Goal: Task Accomplishment & Management: Use online tool/utility

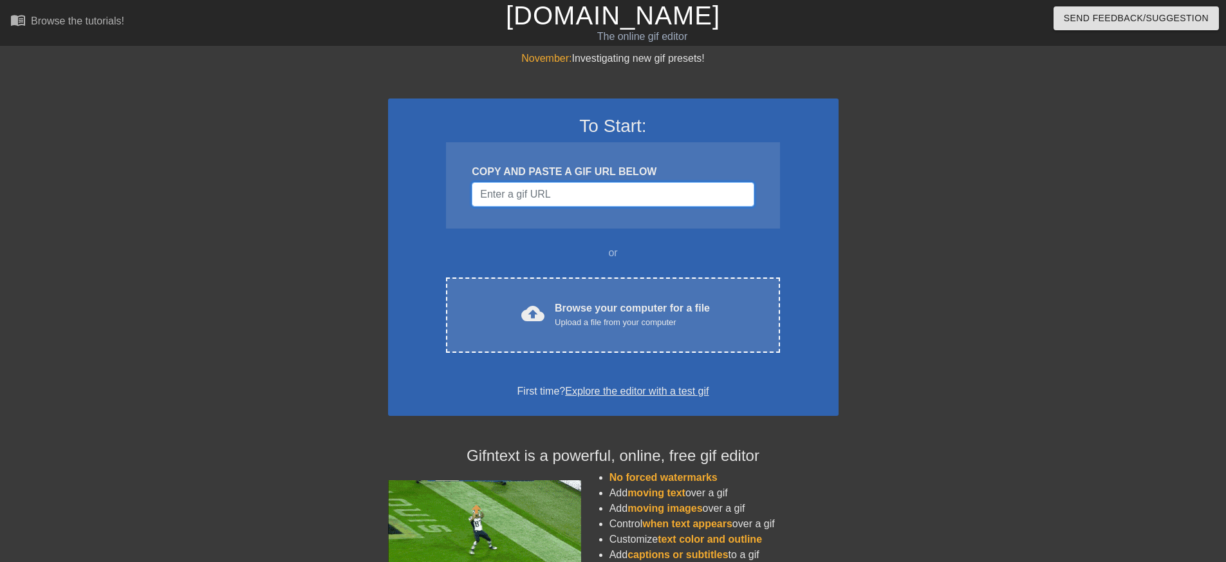
drag, startPoint x: 649, startPoint y: 205, endPoint x: 647, endPoint y: 196, distance: 10.0
click at [649, 205] on input "Username" at bounding box center [613, 194] width 282 height 24
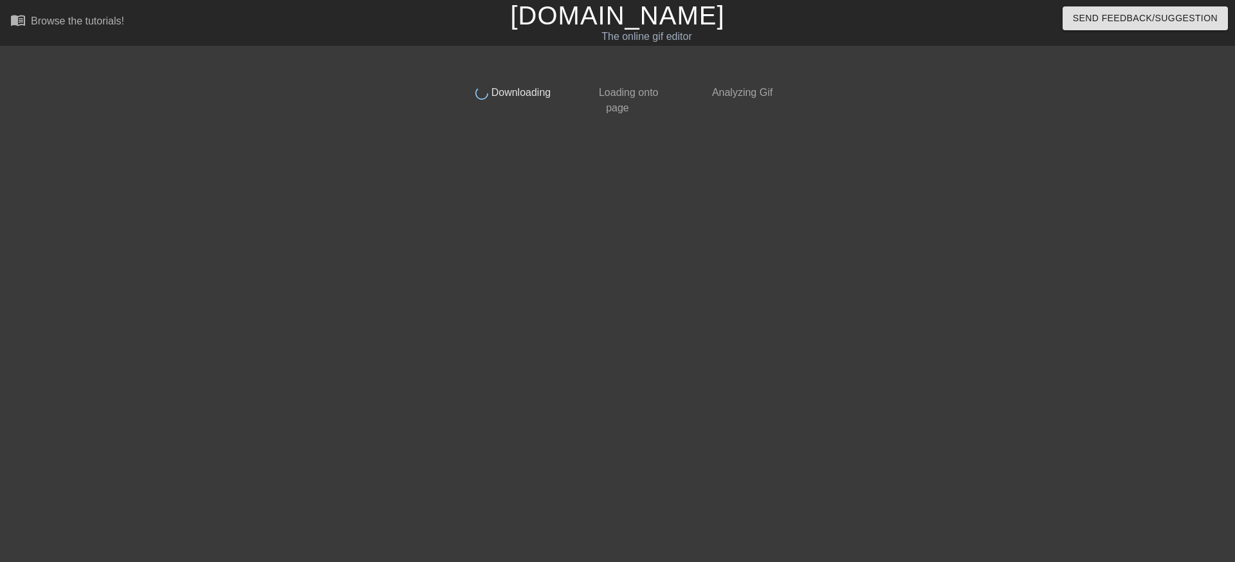
click at [912, 241] on div at bounding box center [891, 244] width 193 height 386
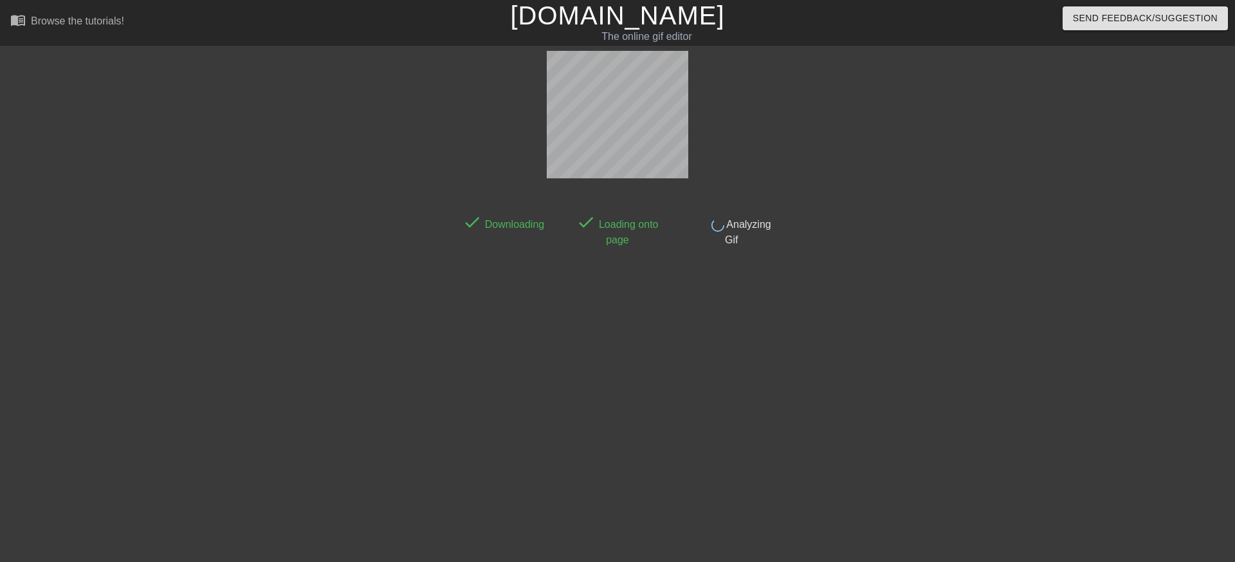
click at [912, 241] on div at bounding box center [891, 244] width 193 height 386
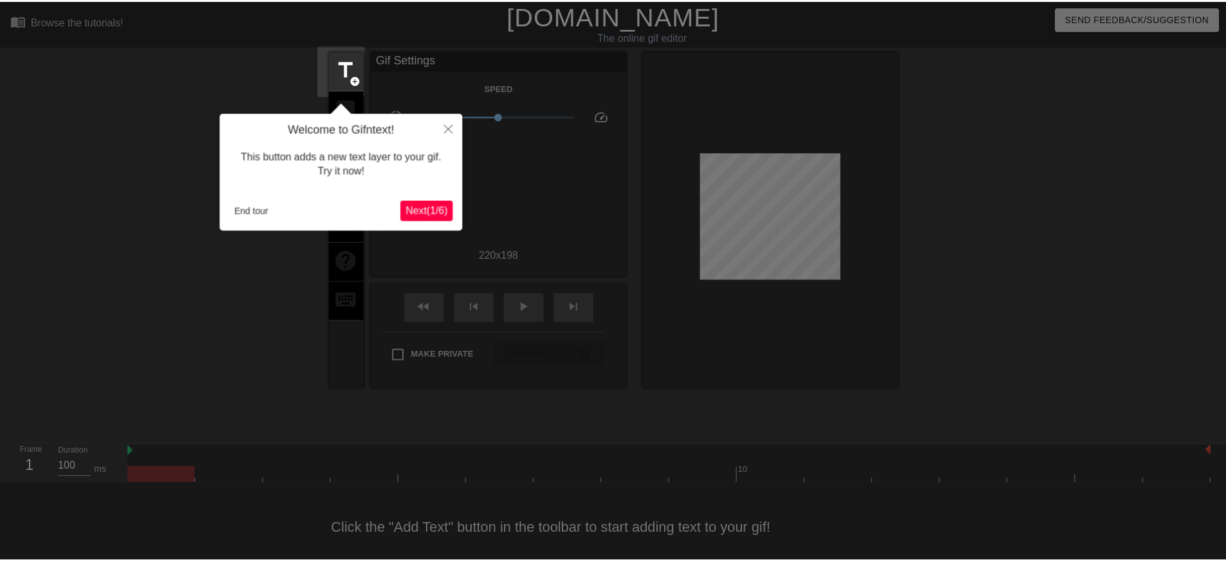
scroll to position [12, 0]
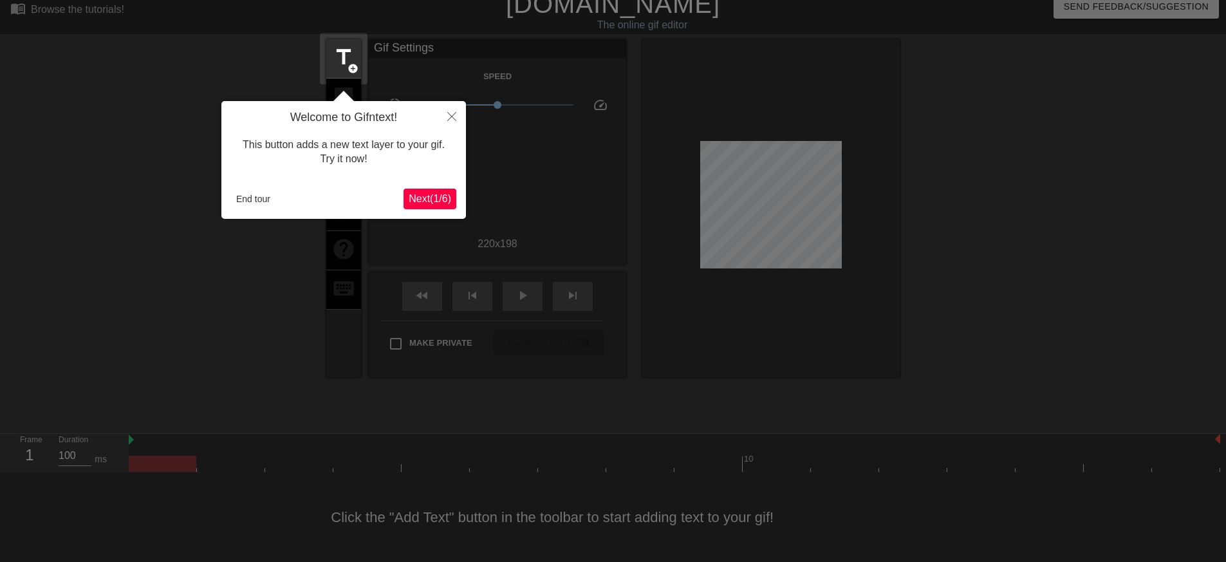
drag, startPoint x: 912, startPoint y: 241, endPoint x: 430, endPoint y: 183, distance: 484.8
click at [901, 235] on div at bounding box center [613, 274] width 1226 height 573
click at [241, 201] on button "End tour" at bounding box center [253, 198] width 44 height 19
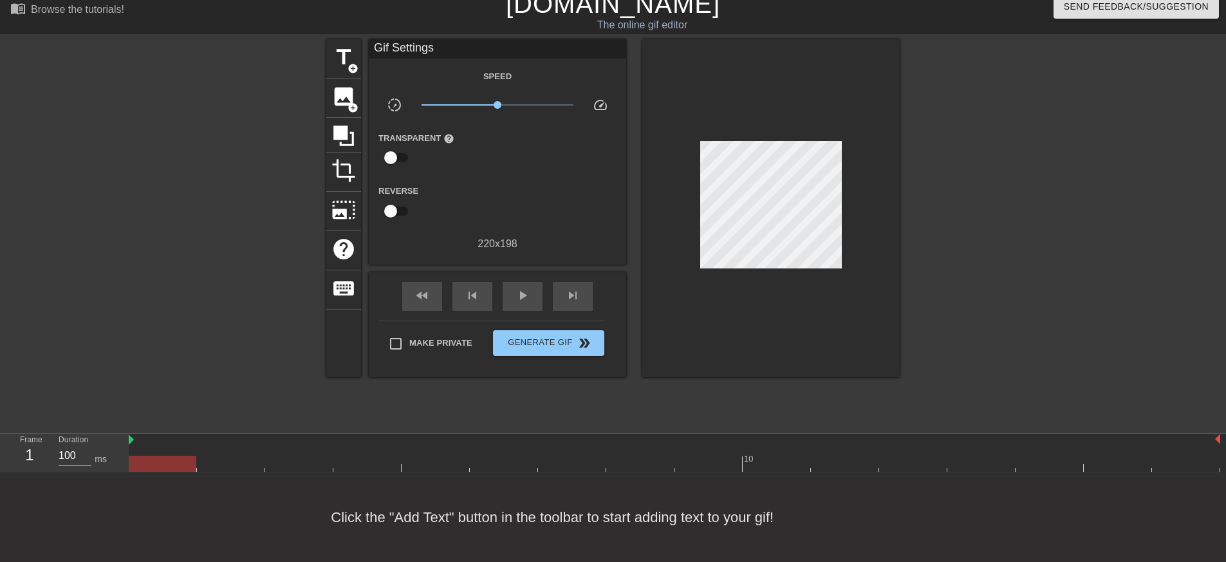
click at [219, 244] on div at bounding box center [214, 232] width 193 height 386
click at [908, 357] on div "title add_circle image add_circle crop photo_size_select_large help keyboard Gi…" at bounding box center [613, 232] width 1226 height 386
click at [519, 190] on div "Reverse" at bounding box center [497, 203] width 257 height 41
click at [349, 59] on span "title" at bounding box center [343, 57] width 24 height 24
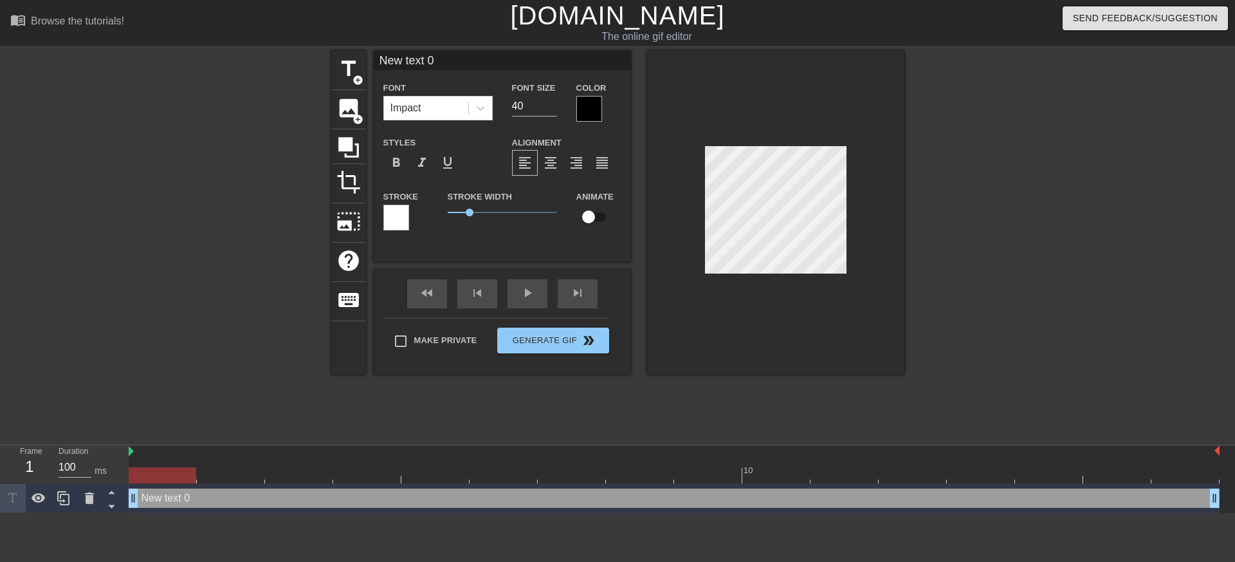
scroll to position [2, 3]
type input "L"
type textarea "L"
type input "Li"
type textarea "Li"
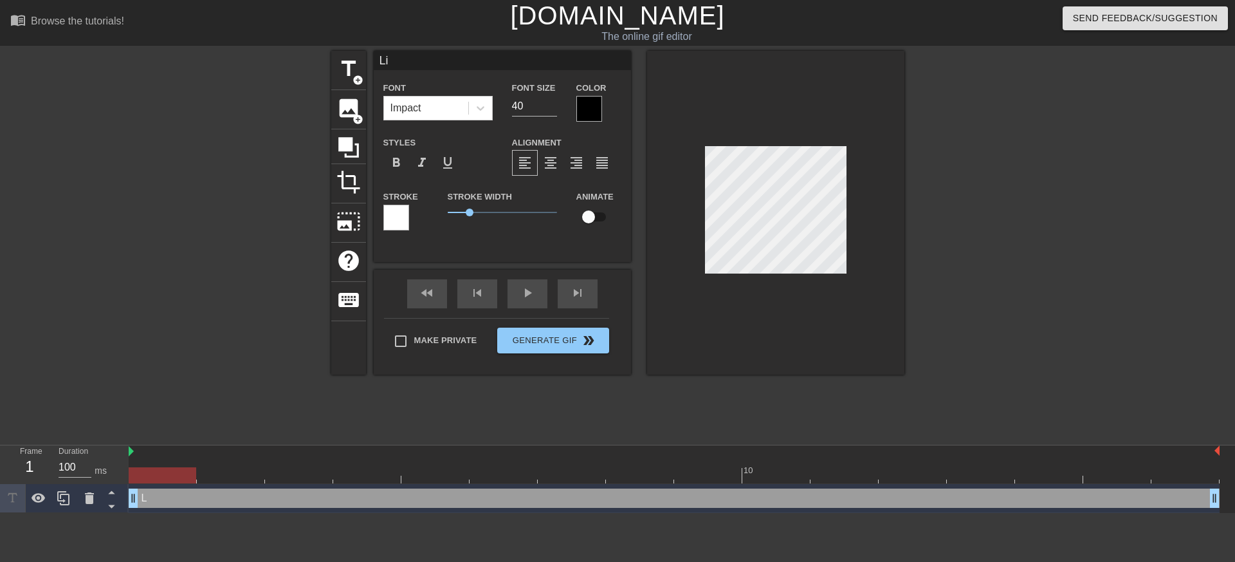
type input "Lif"
type textarea "Lif"
type input "Life"
type textarea "Life"
type input "Life"
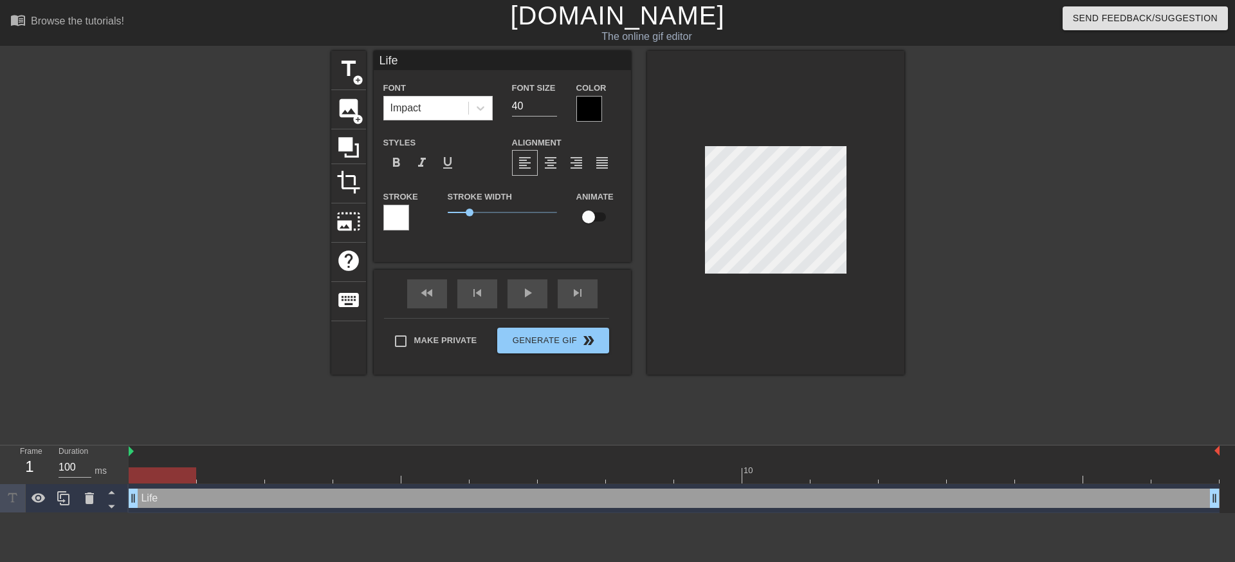
type textarea "Life"
type input "Life I"
type textarea "Life I"
type input "Life In"
type textarea "Life In"
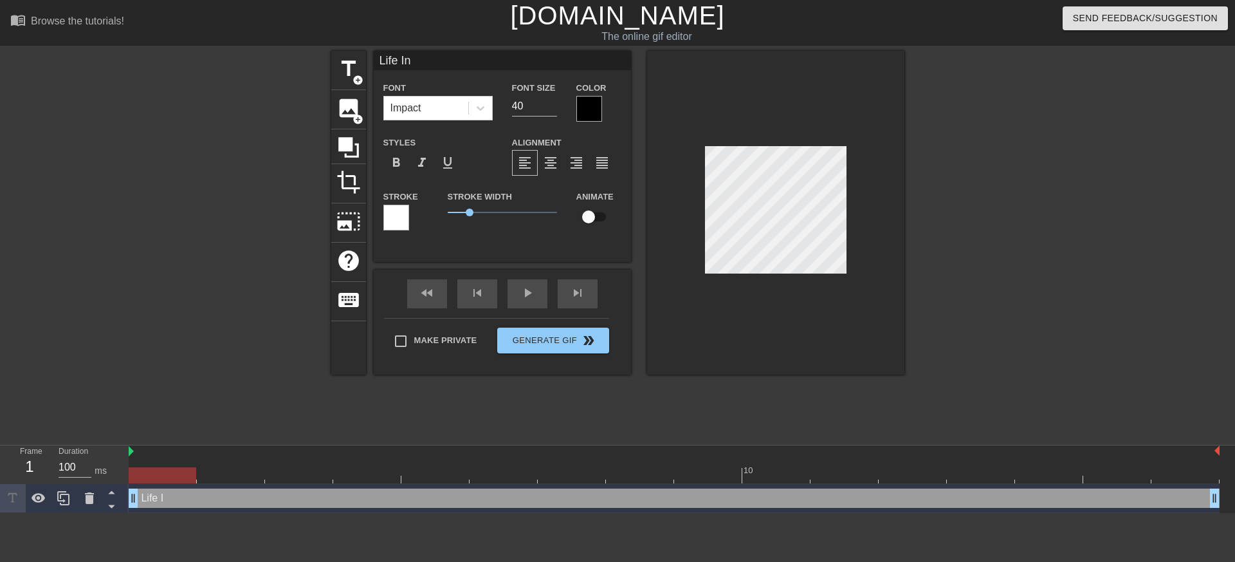
type input "Life Ins"
type textarea "Life Ins"
type input "Life Insu"
type textarea "Life Insu"
type input "Life Insur"
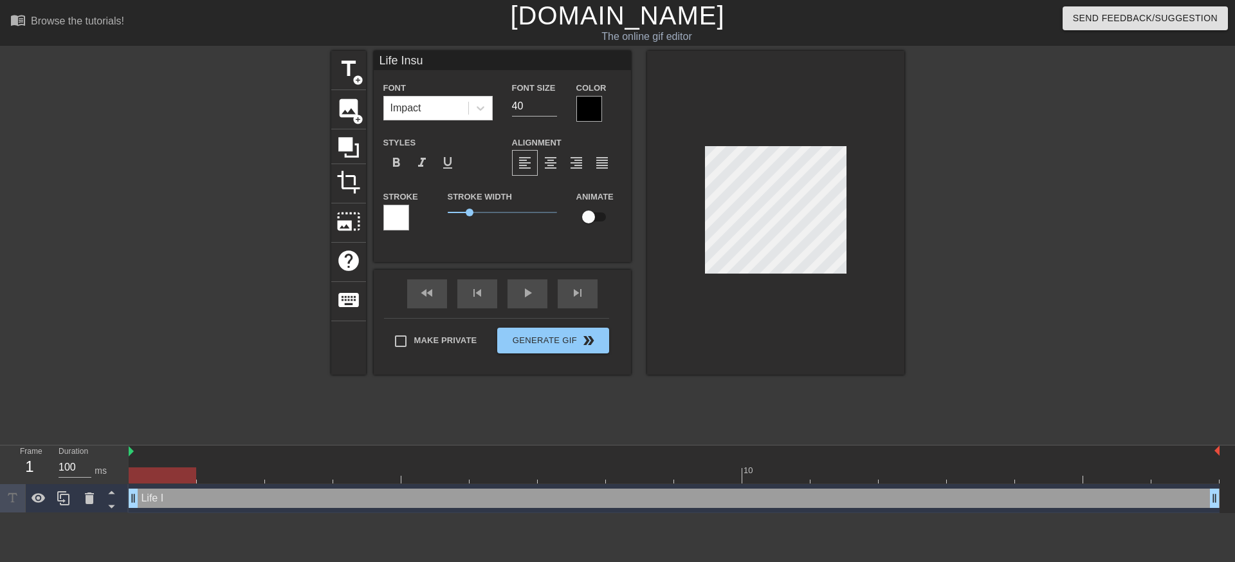
type textarea "Life Insur"
type input "Life Insura"
type textarea "Life Insura"
type input "Life Insuran"
type textarea "Life Insuran"
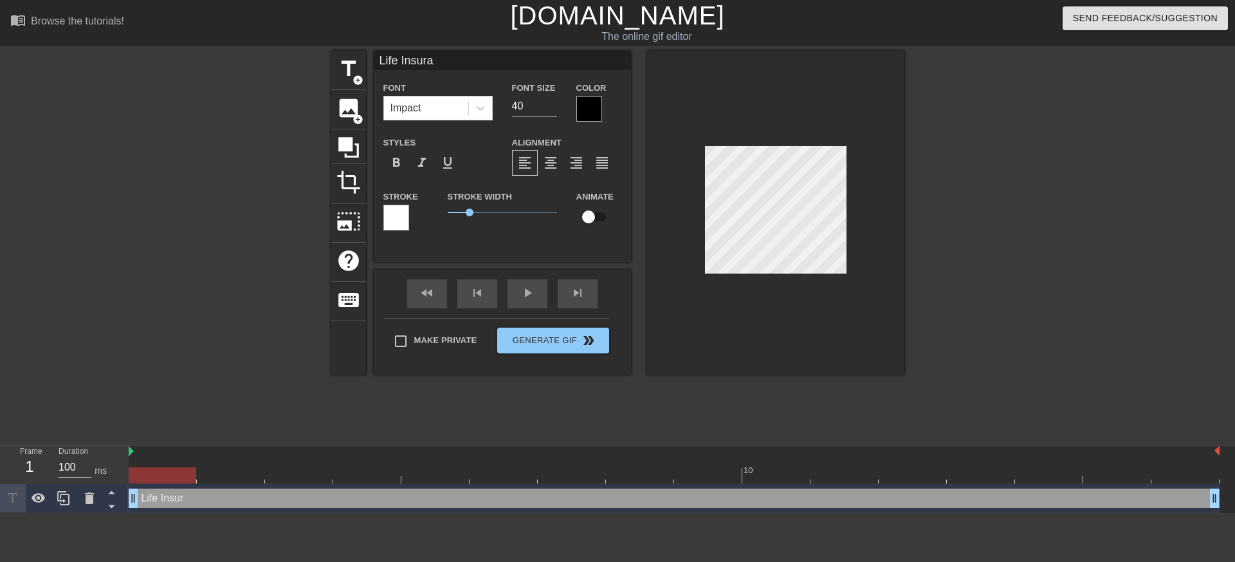
scroll to position [2, 5]
type input "Life Insuranc"
type textarea "Life Insuranc"
type input "Life Insurance"
type textarea "Life Insurance"
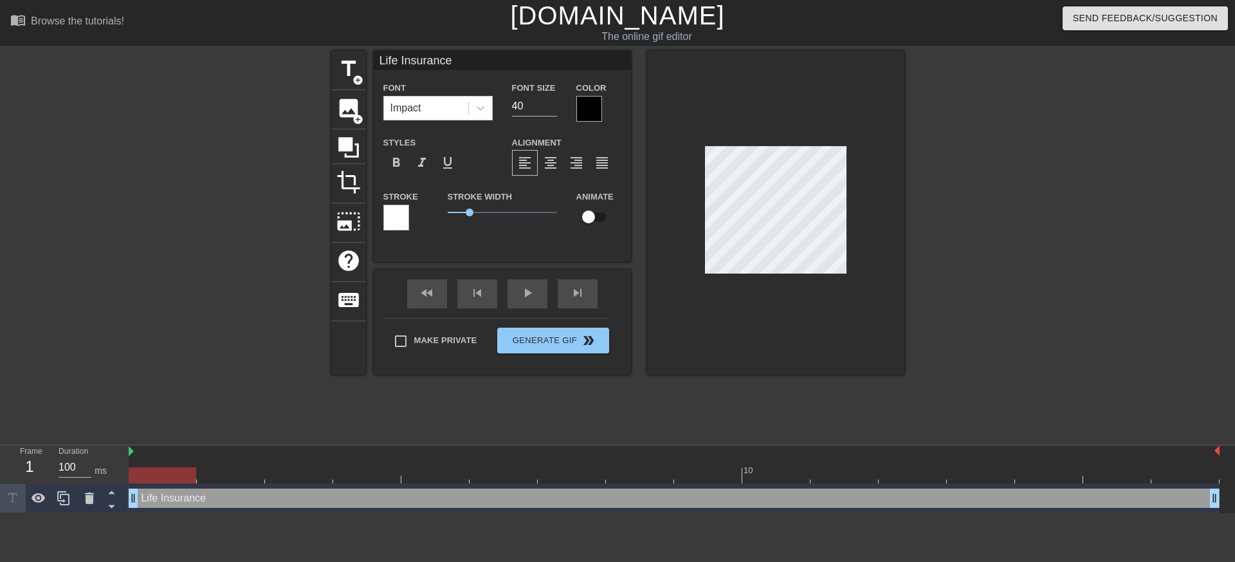
type input "Life Insurance?"
type textarea "Life Insurance?"
click at [545, 102] on input "40" at bounding box center [534, 106] width 45 height 21
click at [549, 107] on input "39" at bounding box center [534, 106] width 45 height 21
click at [549, 107] on input "38" at bounding box center [534, 106] width 45 height 21
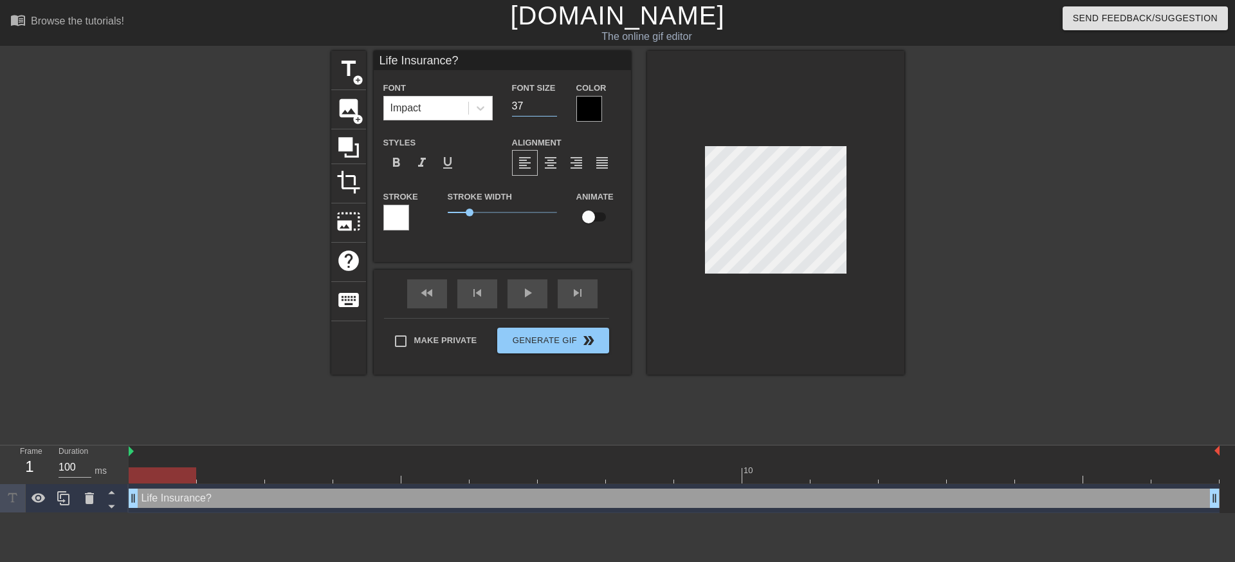
click at [549, 107] on input "37" at bounding box center [534, 106] width 45 height 21
click at [549, 107] on input "36" at bounding box center [534, 106] width 45 height 21
click at [549, 107] on input "35" at bounding box center [534, 106] width 45 height 21
click at [549, 107] on input "34" at bounding box center [534, 106] width 45 height 21
click at [549, 107] on input "33" at bounding box center [534, 106] width 45 height 21
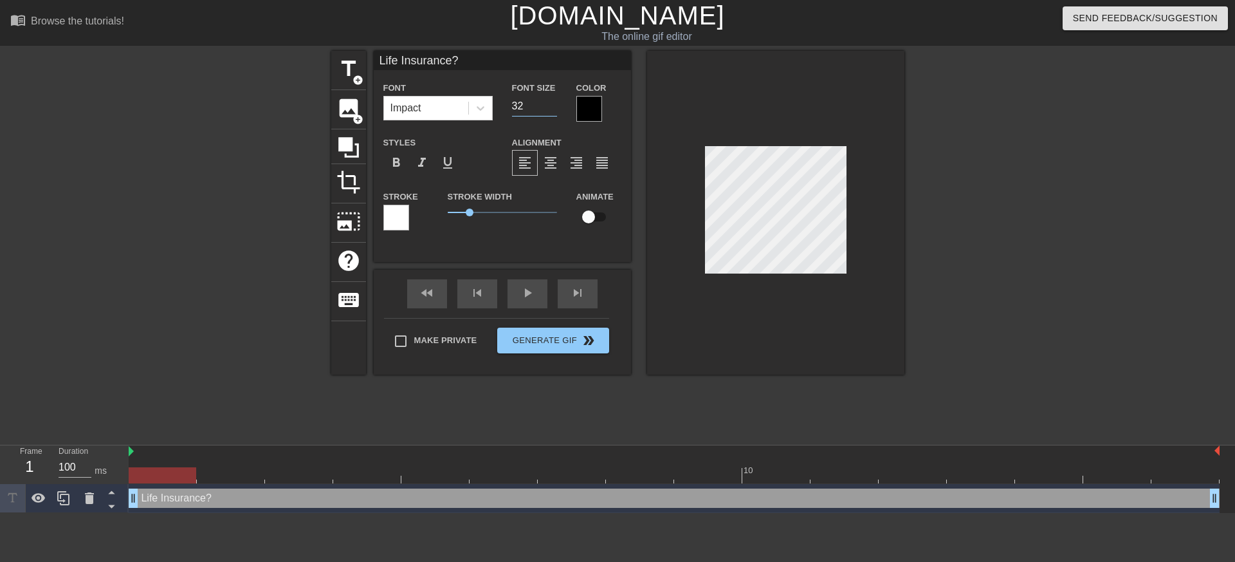
click at [549, 107] on input "32" at bounding box center [534, 106] width 45 height 21
click at [549, 106] on input "31" at bounding box center [534, 106] width 45 height 21
click at [549, 106] on input "30" at bounding box center [534, 106] width 45 height 21
click at [549, 106] on input "29" at bounding box center [534, 106] width 45 height 21
click at [549, 106] on input "28" at bounding box center [534, 106] width 45 height 21
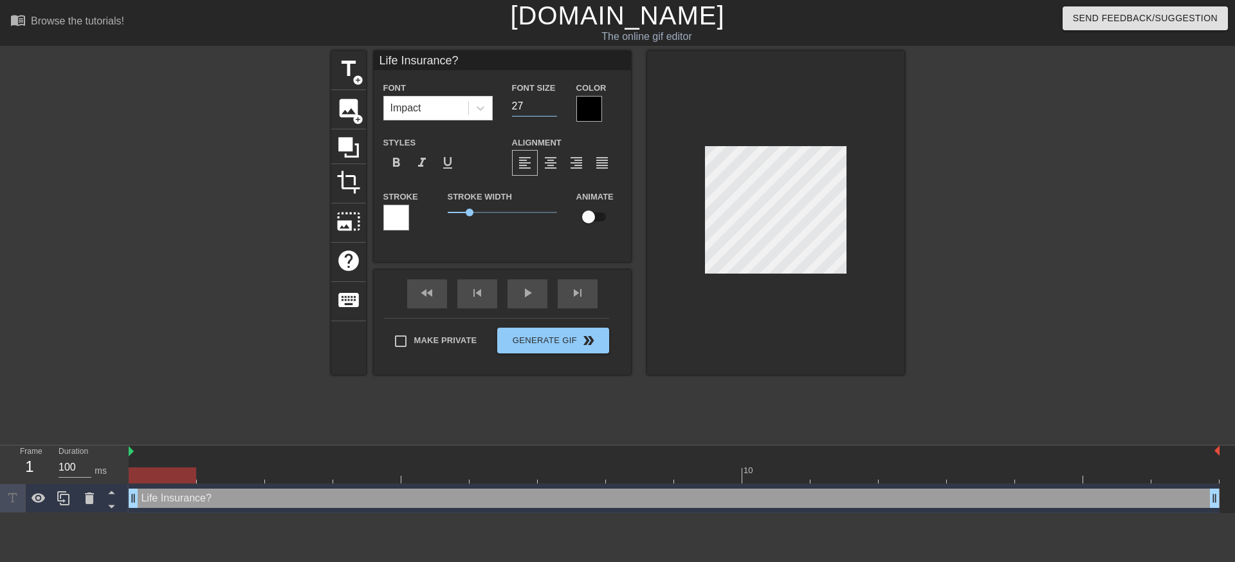
click at [549, 106] on input "27" at bounding box center [534, 106] width 45 height 21
click at [549, 106] on input "26" at bounding box center [534, 106] width 45 height 21
click at [549, 106] on input "25" at bounding box center [534, 106] width 45 height 21
click at [549, 106] on input "24" at bounding box center [534, 106] width 45 height 21
click at [549, 106] on input "23" at bounding box center [534, 106] width 45 height 21
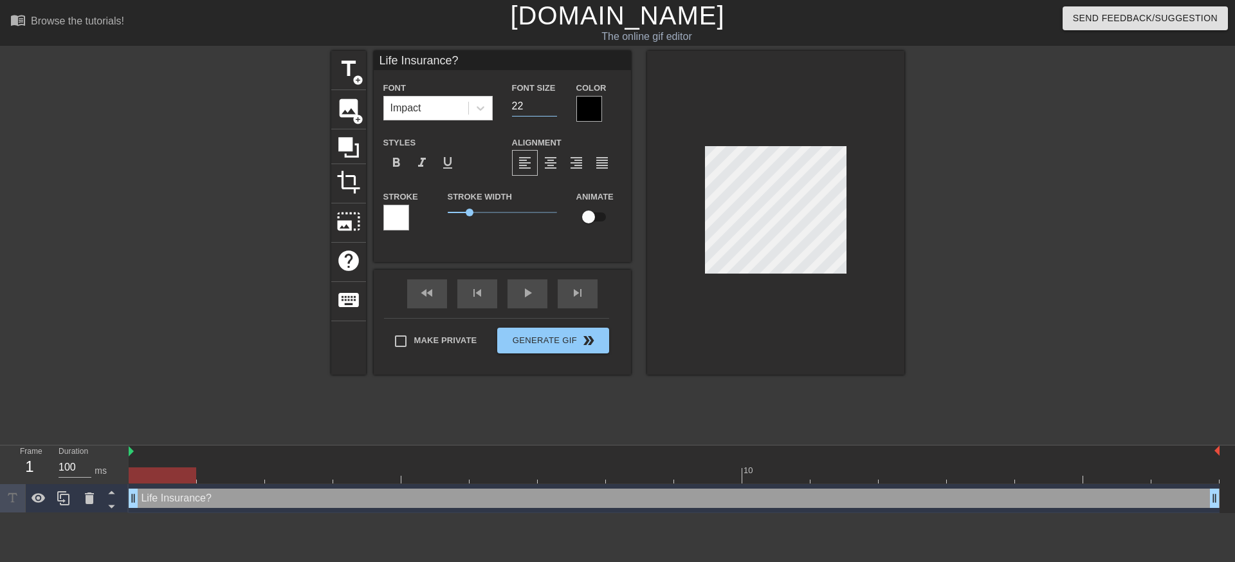
click at [549, 106] on input "22" at bounding box center [534, 106] width 45 height 21
click at [549, 106] on input "21" at bounding box center [534, 106] width 45 height 21
click at [549, 106] on input "20" at bounding box center [534, 106] width 45 height 21
click at [549, 106] on input "19" at bounding box center [534, 106] width 45 height 21
click at [549, 106] on input "18" at bounding box center [534, 106] width 45 height 21
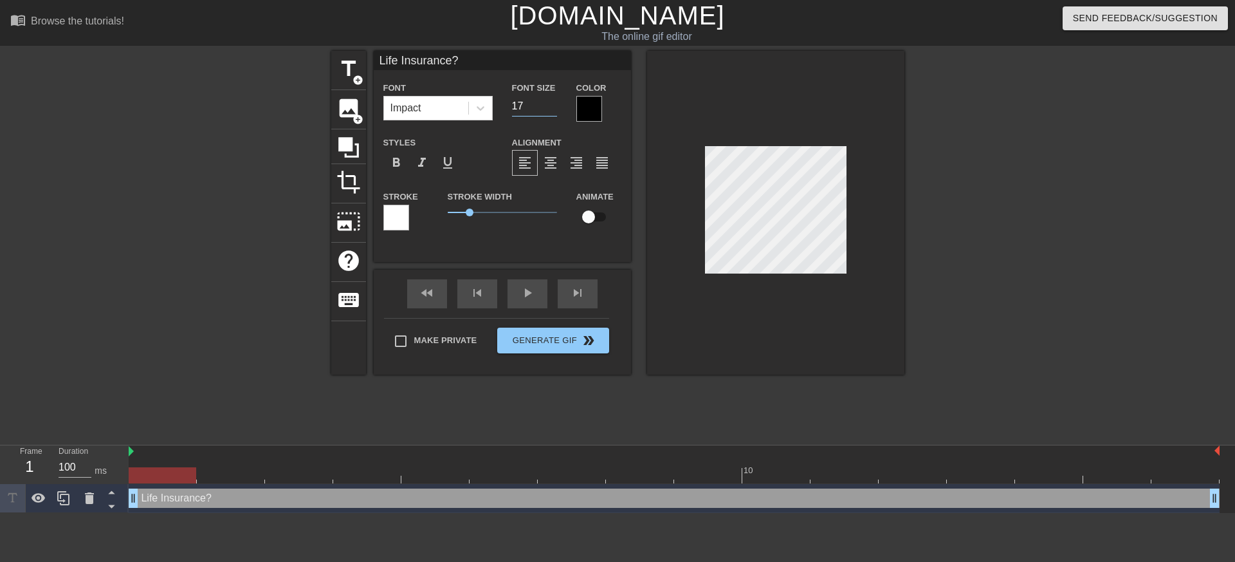
click at [549, 106] on input "17" at bounding box center [534, 106] width 45 height 21
click at [549, 106] on input "16" at bounding box center [534, 106] width 45 height 21
click at [549, 106] on input "15" at bounding box center [534, 106] width 45 height 21
click at [549, 106] on input "14" at bounding box center [534, 106] width 45 height 21
type input "13"
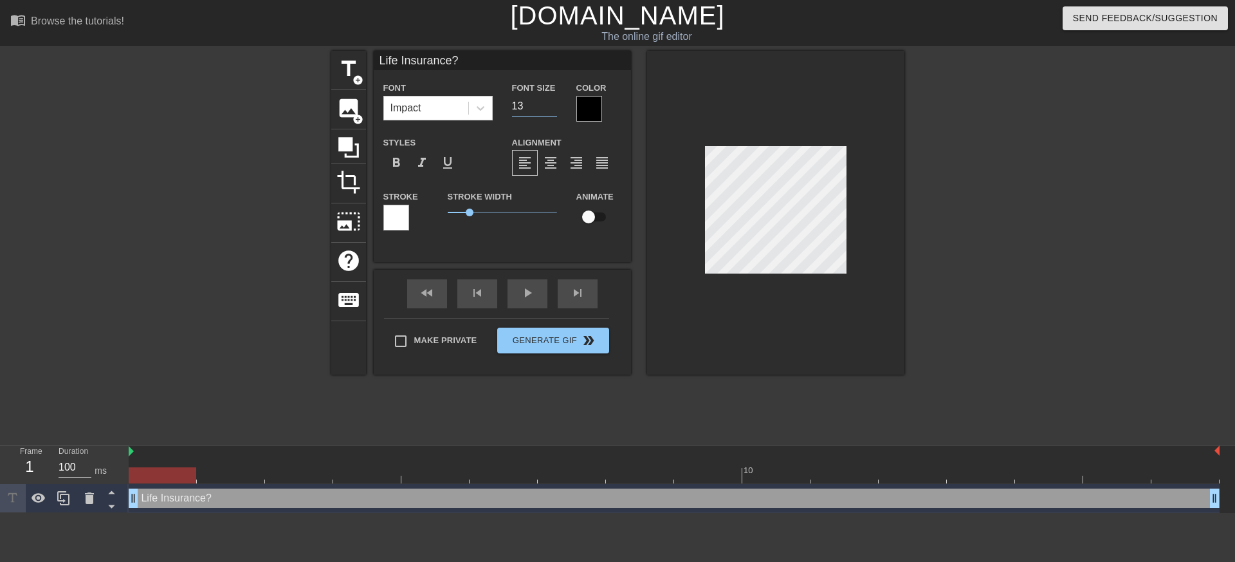
click at [549, 106] on input "13" at bounding box center [534, 106] width 45 height 21
click at [814, 292] on div at bounding box center [775, 213] width 257 height 324
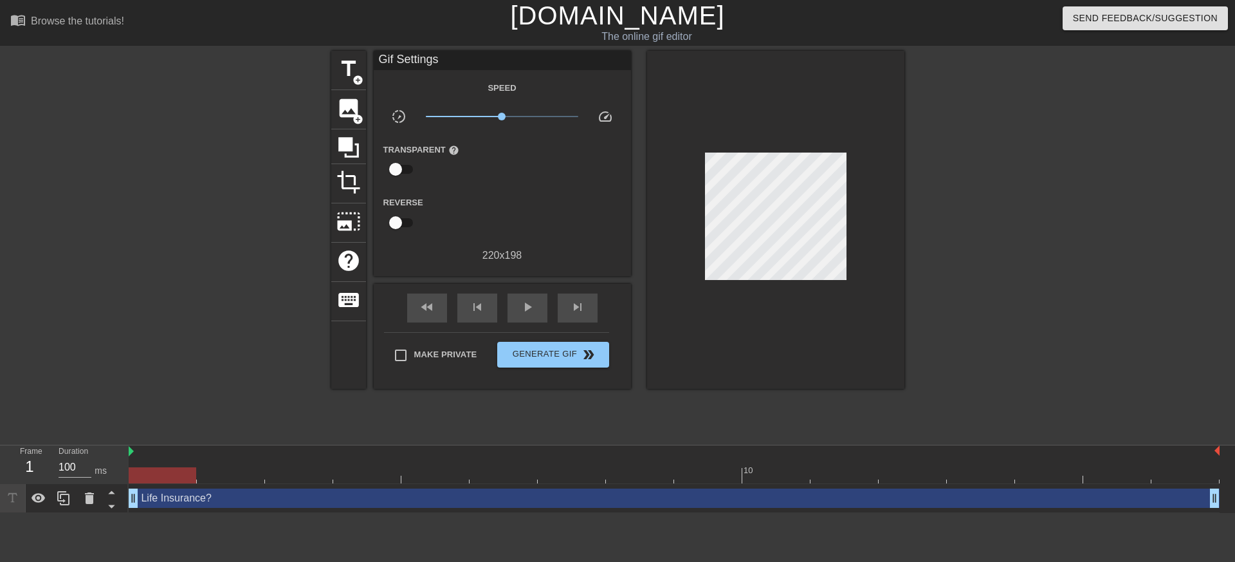
click at [847, 326] on div at bounding box center [775, 220] width 257 height 338
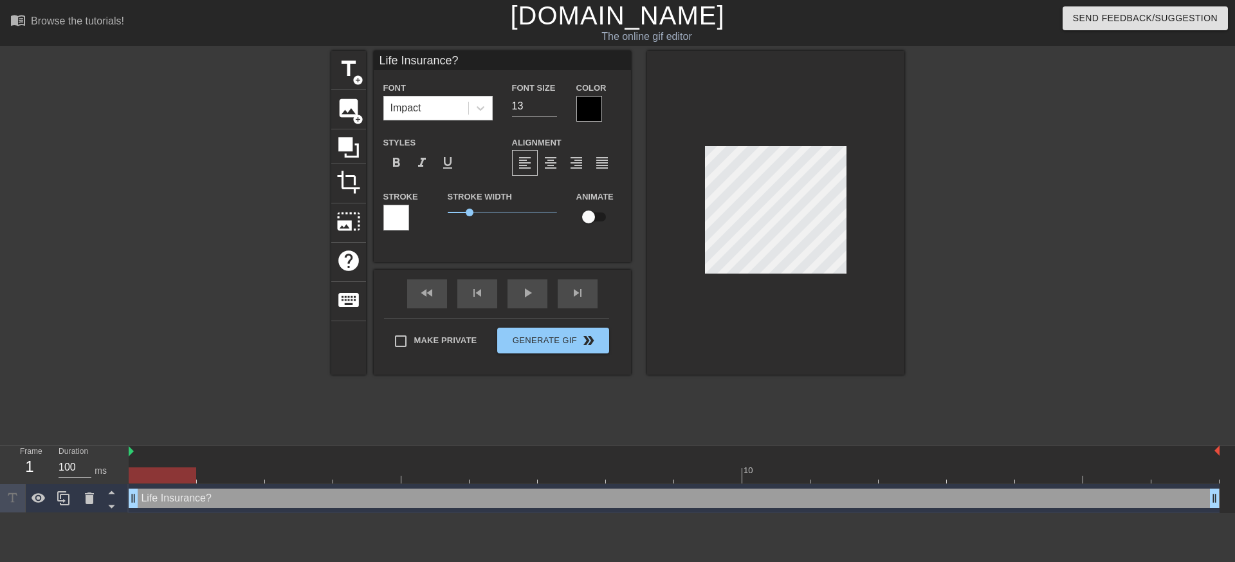
click at [408, 218] on div at bounding box center [396, 218] width 26 height 26
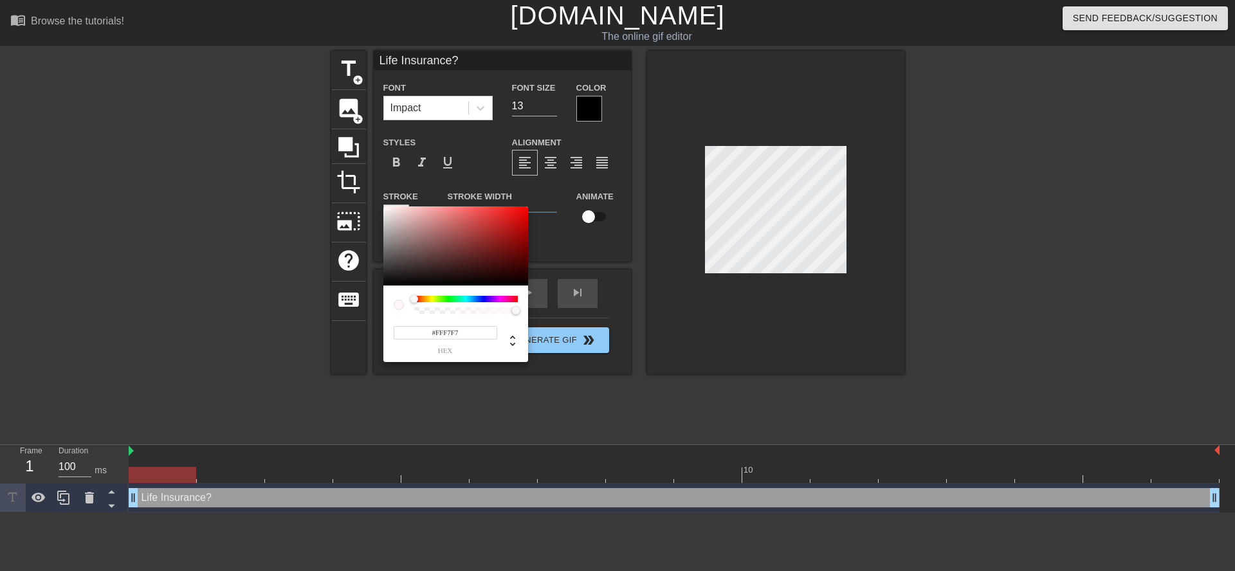
type input "#FFFFFF"
drag, startPoint x: 448, startPoint y: 233, endPoint x: 371, endPoint y: 201, distance: 83.0
click at [371, 201] on div "#FFFFFF hex" at bounding box center [617, 285] width 1235 height 571
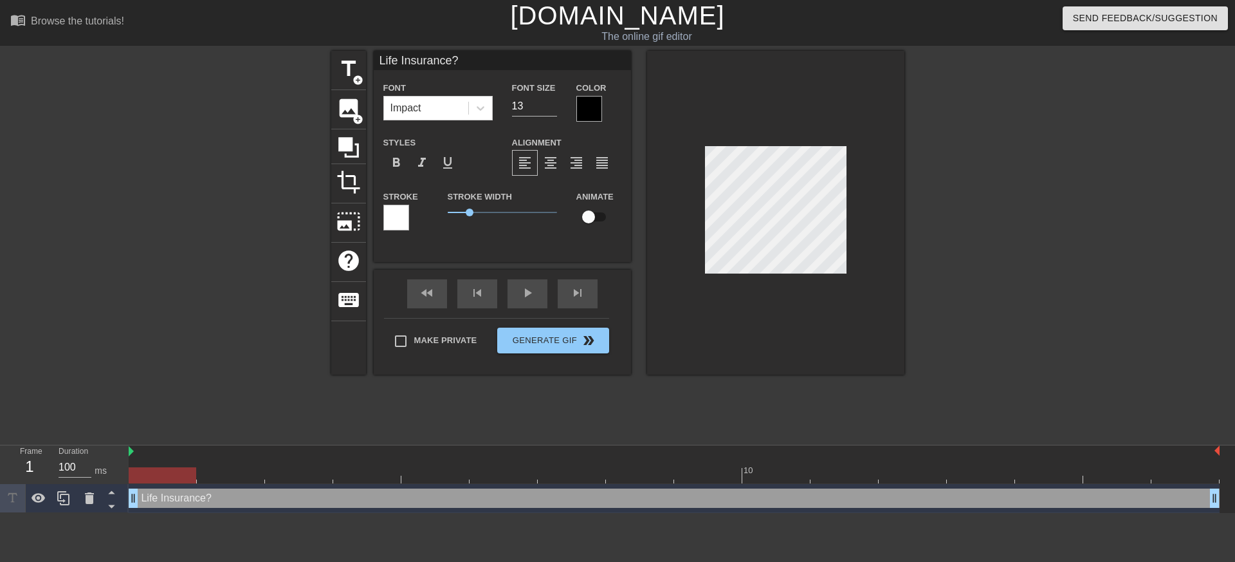
click at [587, 110] on div at bounding box center [589, 109] width 26 height 26
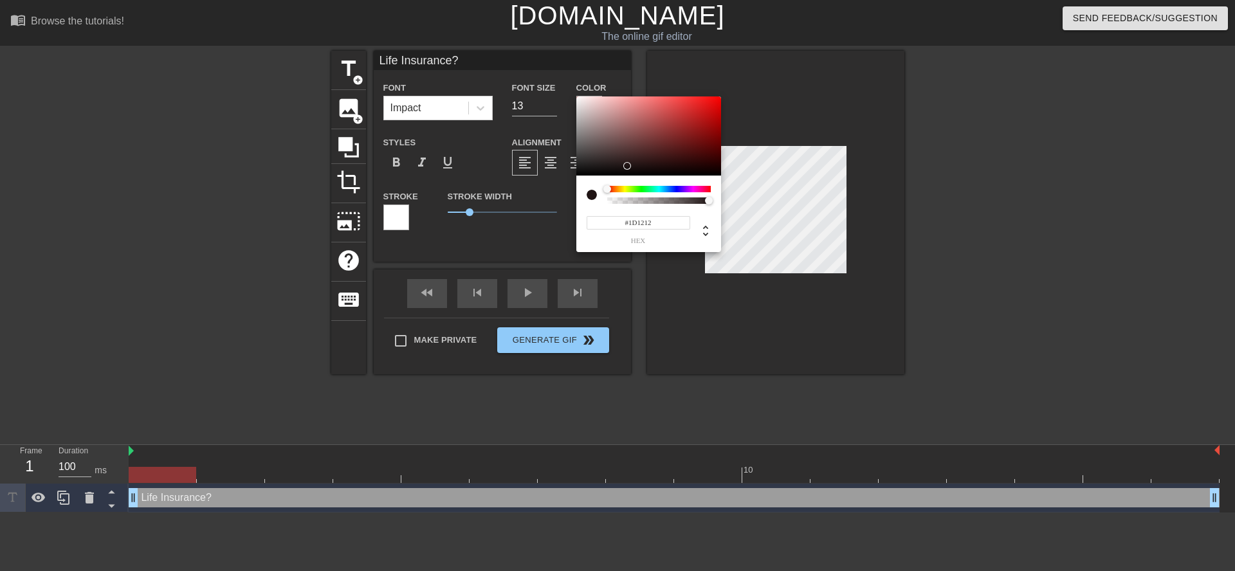
drag, startPoint x: 597, startPoint y: 157, endPoint x: 634, endPoint y: 167, distance: 38.1
click at [632, 167] on div at bounding box center [648, 137] width 145 height 80
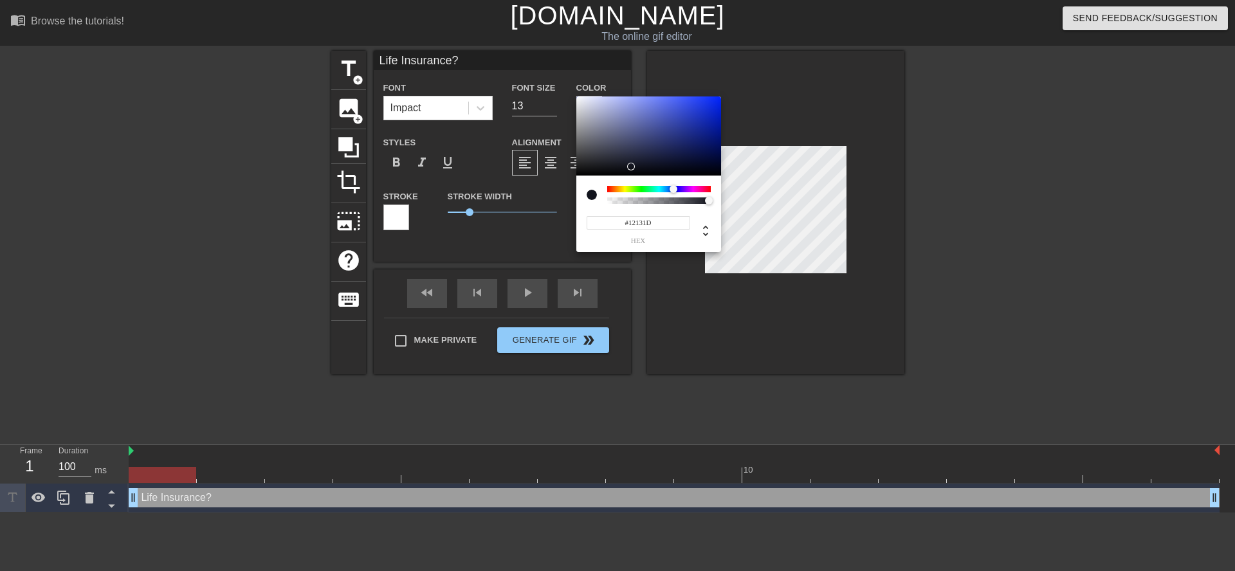
drag, startPoint x: 665, startPoint y: 190, endPoint x: 675, endPoint y: 190, distance: 9.7
click at [675, 190] on div at bounding box center [659, 189] width 104 height 6
type input "#848DFF"
drag, startPoint x: 642, startPoint y: 156, endPoint x: 646, endPoint y: 84, distance: 72.8
click at [646, 84] on div "#848DFF hex" at bounding box center [617, 285] width 1235 height 571
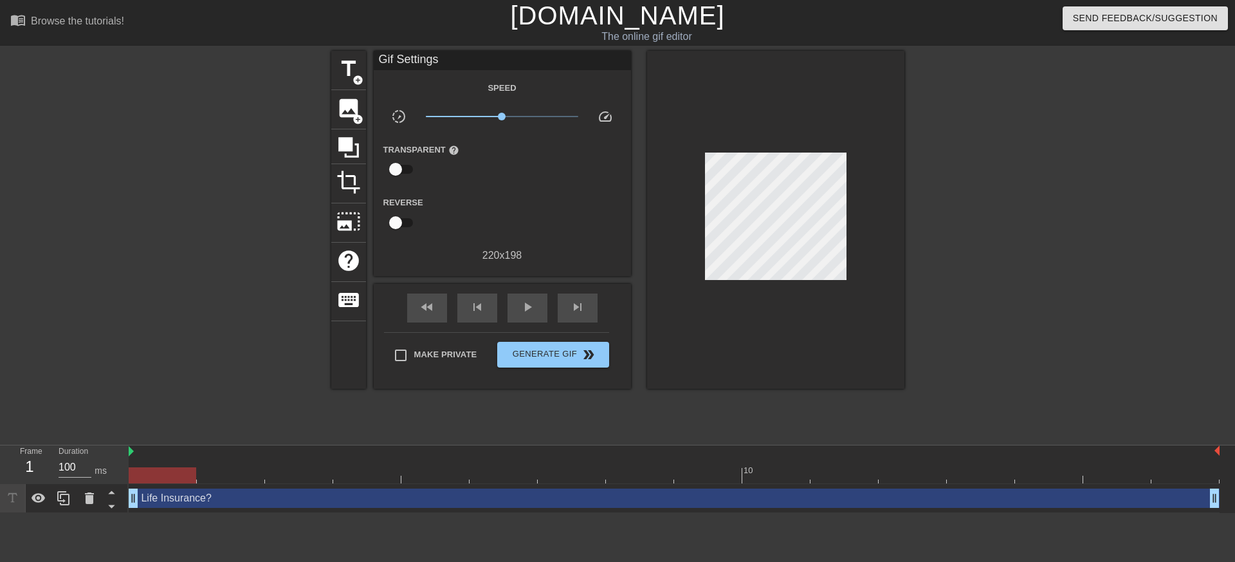
drag, startPoint x: 472, startPoint y: 214, endPoint x: 417, endPoint y: 211, distance: 54.8
click at [386, 224] on input "checkbox" at bounding box center [395, 222] width 73 height 24
click at [396, 225] on input "checkbox" at bounding box center [407, 222] width 73 height 24
checkbox input "false"
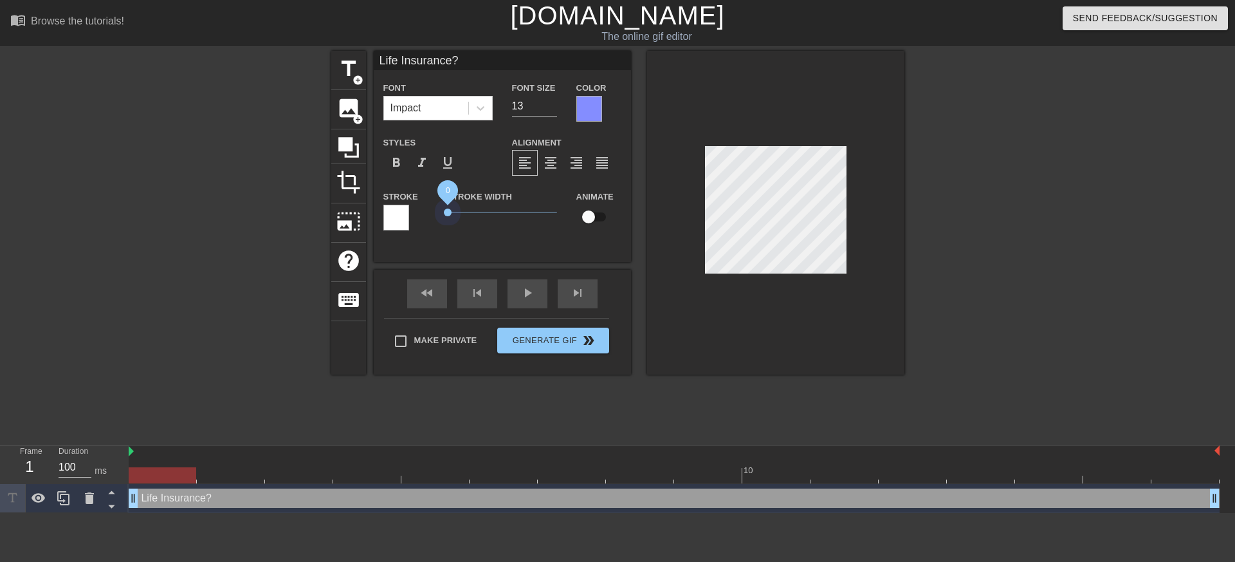
drag, startPoint x: 470, startPoint y: 210, endPoint x: 387, endPoint y: 213, distance: 83.1
click at [387, 213] on div "Stroke Stroke Width 0 Animate" at bounding box center [502, 215] width 257 height 53
click at [421, 165] on span "format_italic" at bounding box center [421, 162] width 15 height 15
click at [967, 306] on div at bounding box center [1016, 244] width 193 height 386
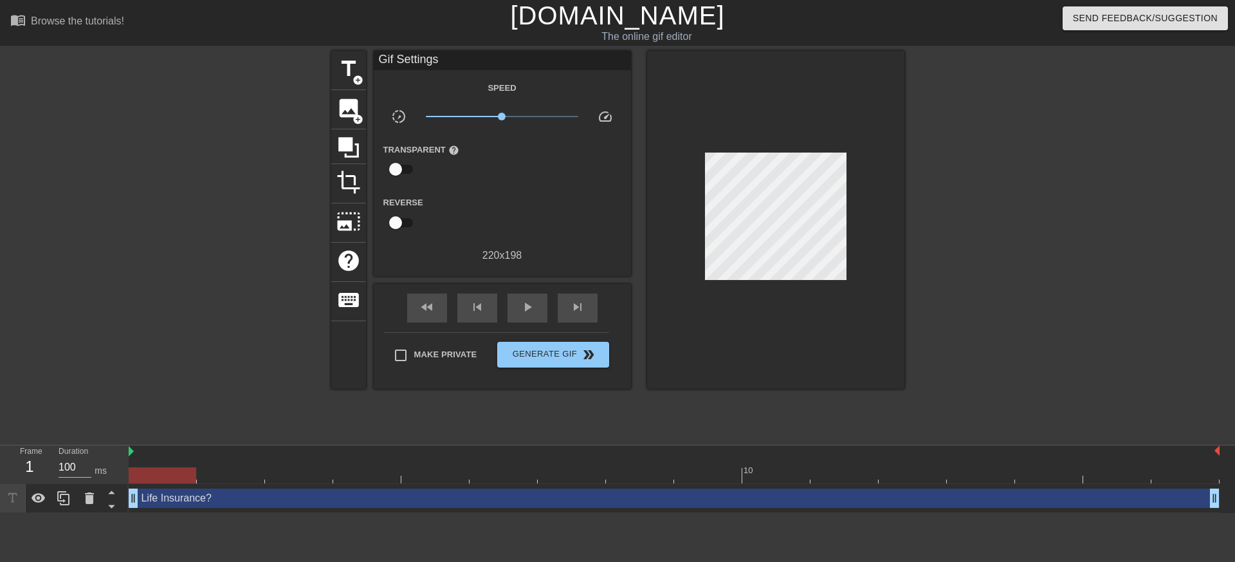
click at [954, 257] on div at bounding box center [1016, 244] width 193 height 386
click at [993, 266] on div at bounding box center [1016, 244] width 193 height 386
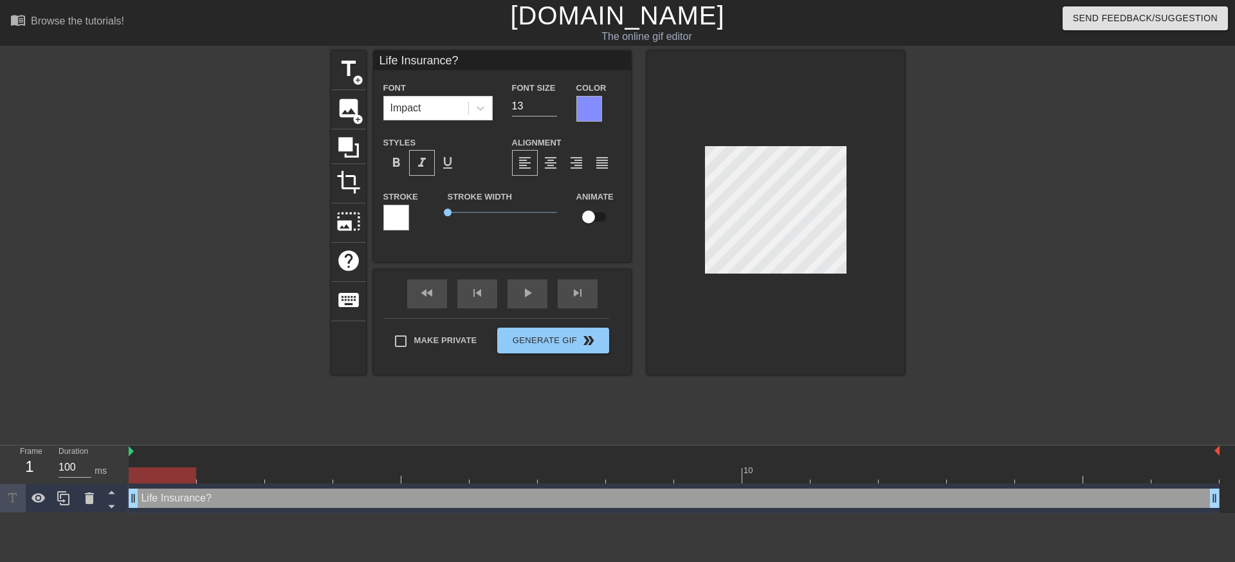
click at [506, 253] on div "Life Insurance? Font Impact Font Size 13 Color Styles format_bold format_italic…" at bounding box center [502, 156] width 257 height 211
click at [338, 55] on div "title add_circle" at bounding box center [348, 70] width 35 height 39
type input "New text 1"
type input "40"
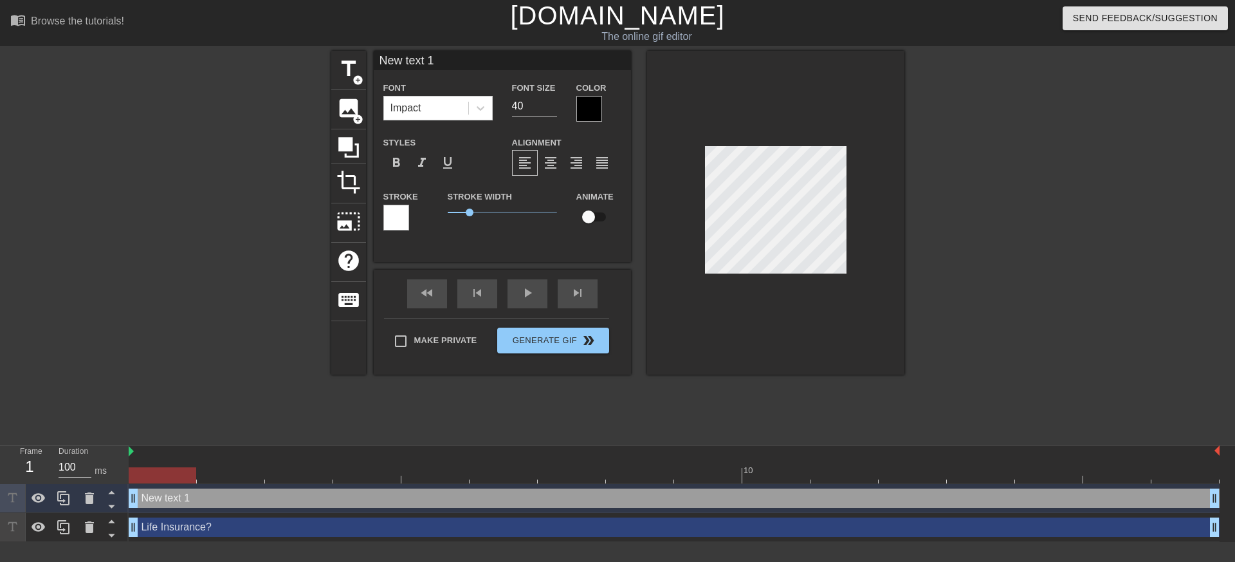
scroll to position [2, 1]
type input "-"
type textarea "-"
type input "--"
type textarea "--"
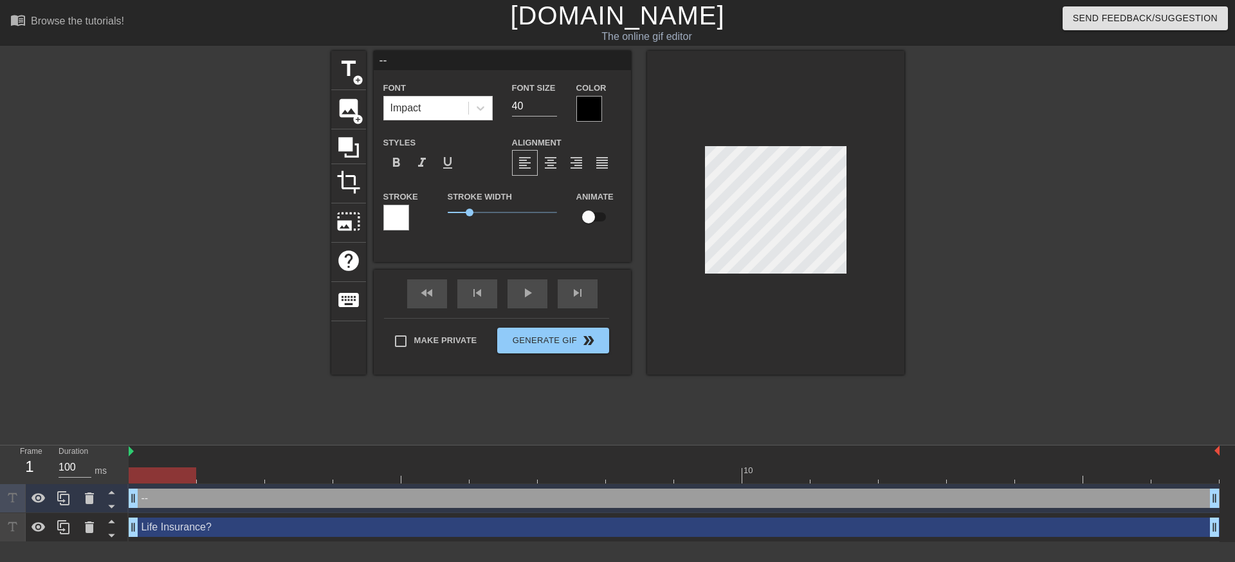
type input "---"
type textarea "---"
type input "----"
type textarea "----"
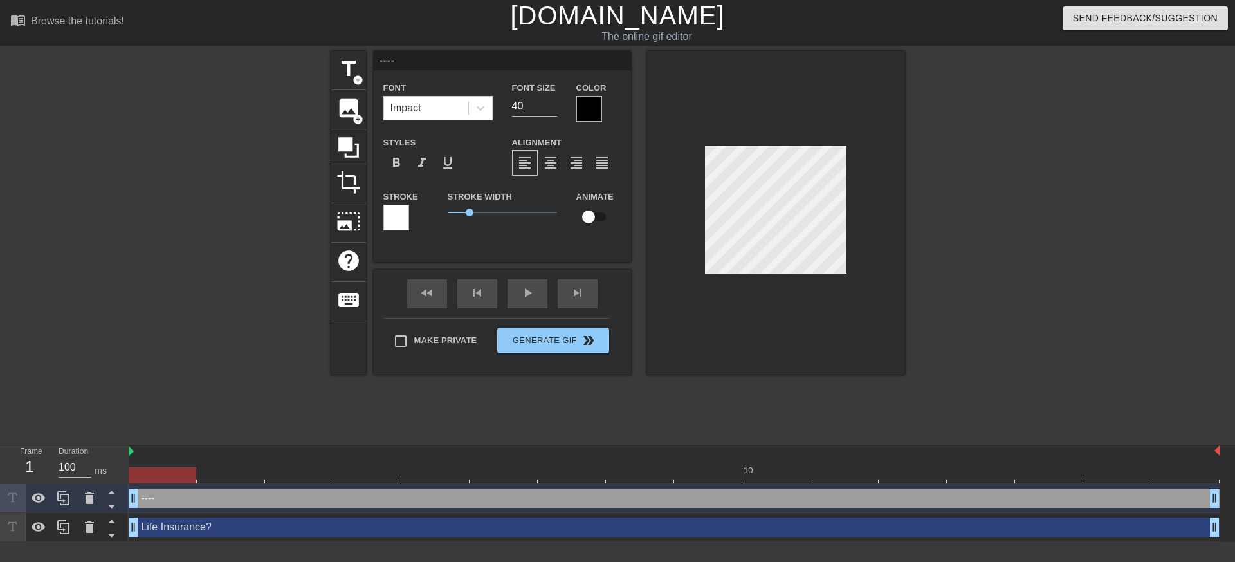
type input "-----"
type textarea "-----"
type input "----"
type textarea "----"
type input "---"
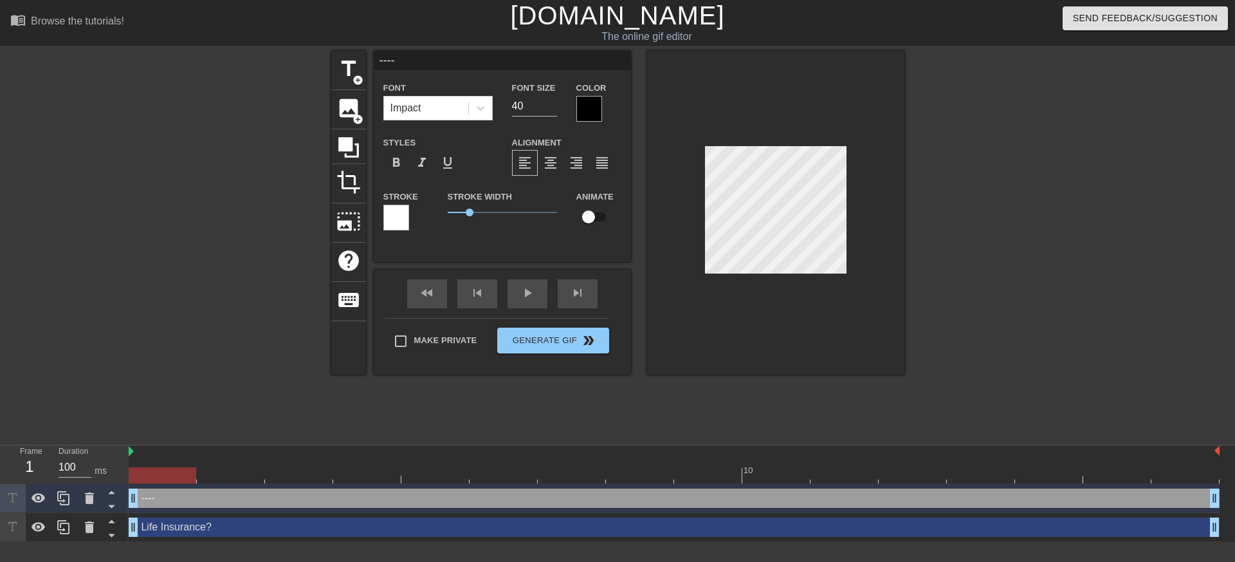
type textarea "---"
type input "--"
type textarea "--"
type input "-"
type textarea "-"
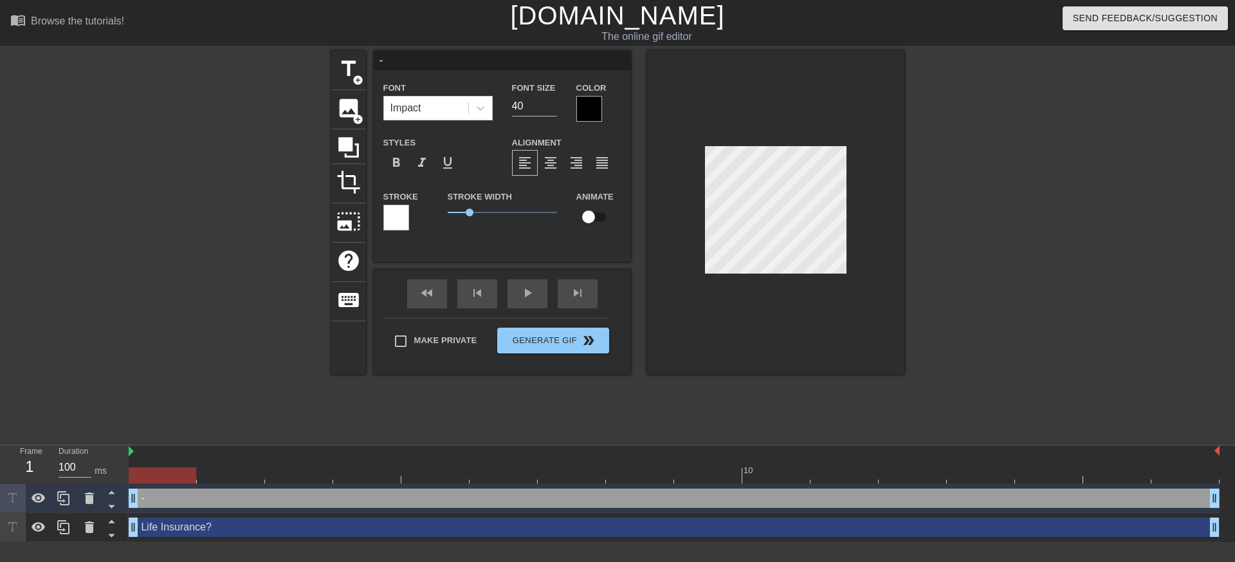
click at [581, 101] on div at bounding box center [589, 109] width 26 height 26
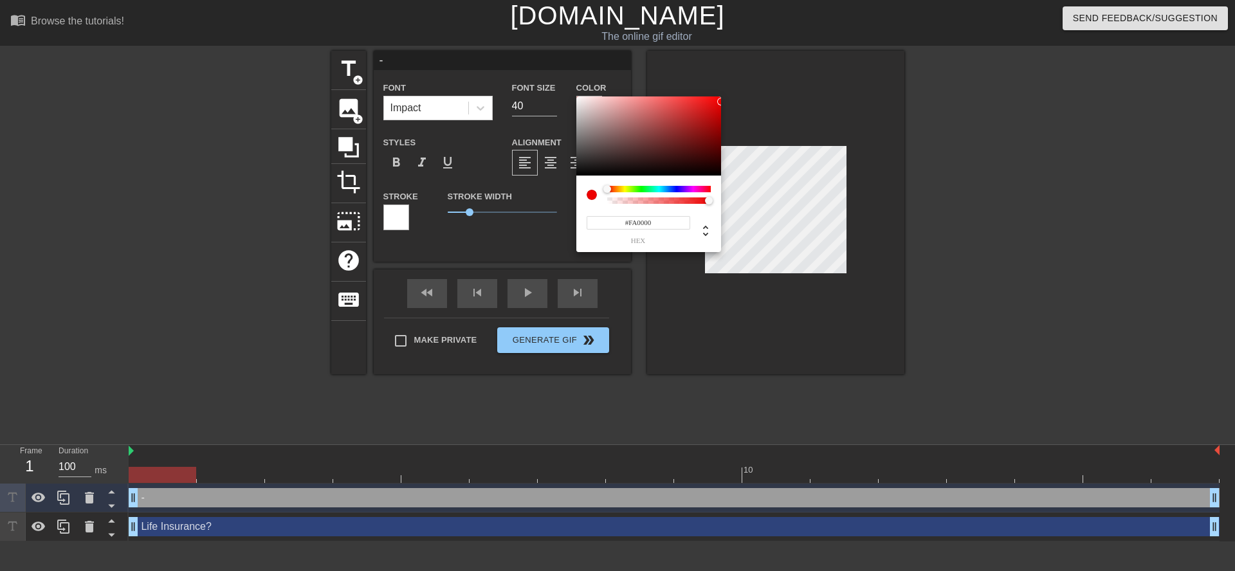
type input "#FF0000"
drag, startPoint x: 658, startPoint y: 151, endPoint x: 726, endPoint y: 89, distance: 92.0
click at [726, 89] on div "#FF0000 hex" at bounding box center [617, 285] width 1235 height 571
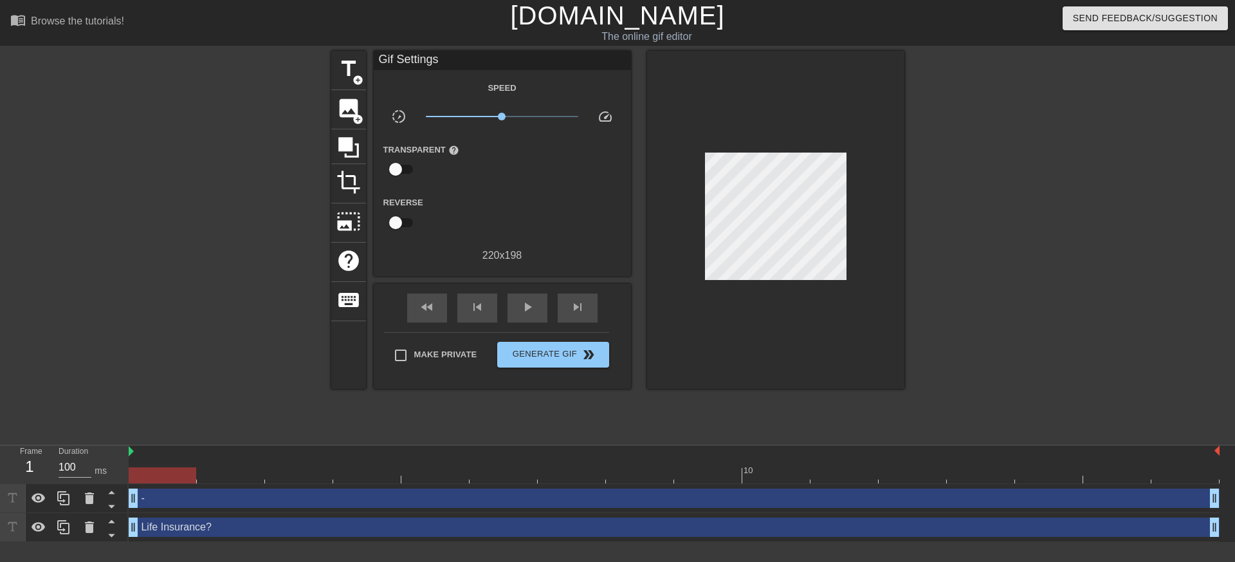
drag, startPoint x: 468, startPoint y: 214, endPoint x: 477, endPoint y: 214, distance: 9.7
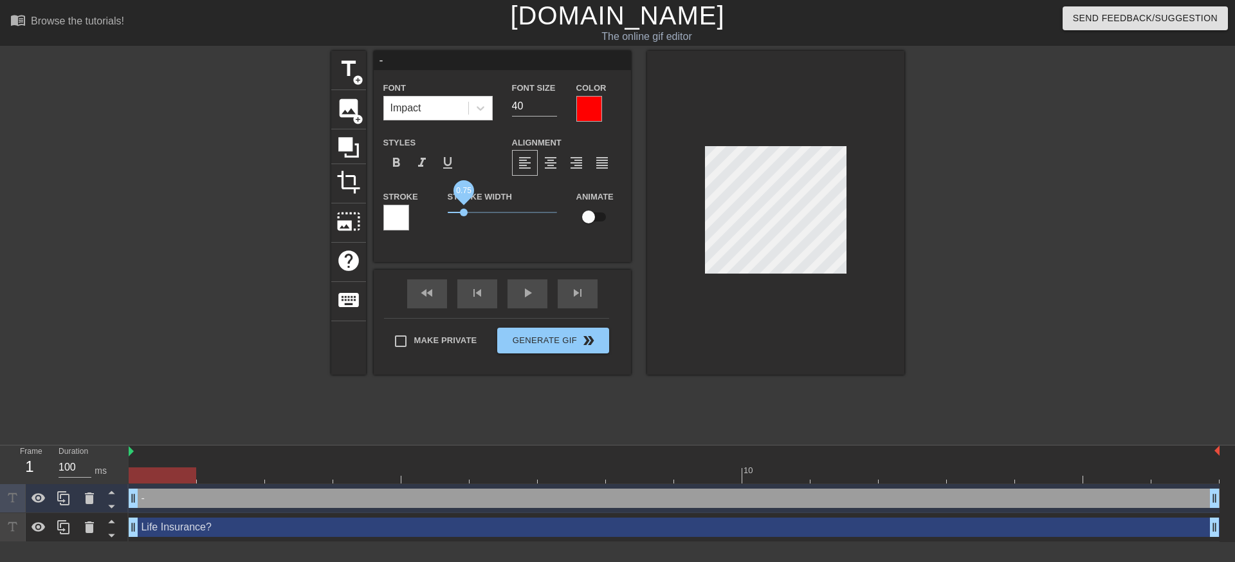
click at [464, 214] on span "0.75" at bounding box center [502, 212] width 109 height 15
drag, startPoint x: 465, startPoint y: 214, endPoint x: 252, endPoint y: 230, distance: 213.6
click at [266, 228] on div "title add_circle image add_circle crop photo_size_select_large help keyboard - …" at bounding box center [617, 244] width 1235 height 386
click at [739, 344] on div at bounding box center [775, 213] width 257 height 324
click at [829, 306] on div at bounding box center [775, 213] width 257 height 324
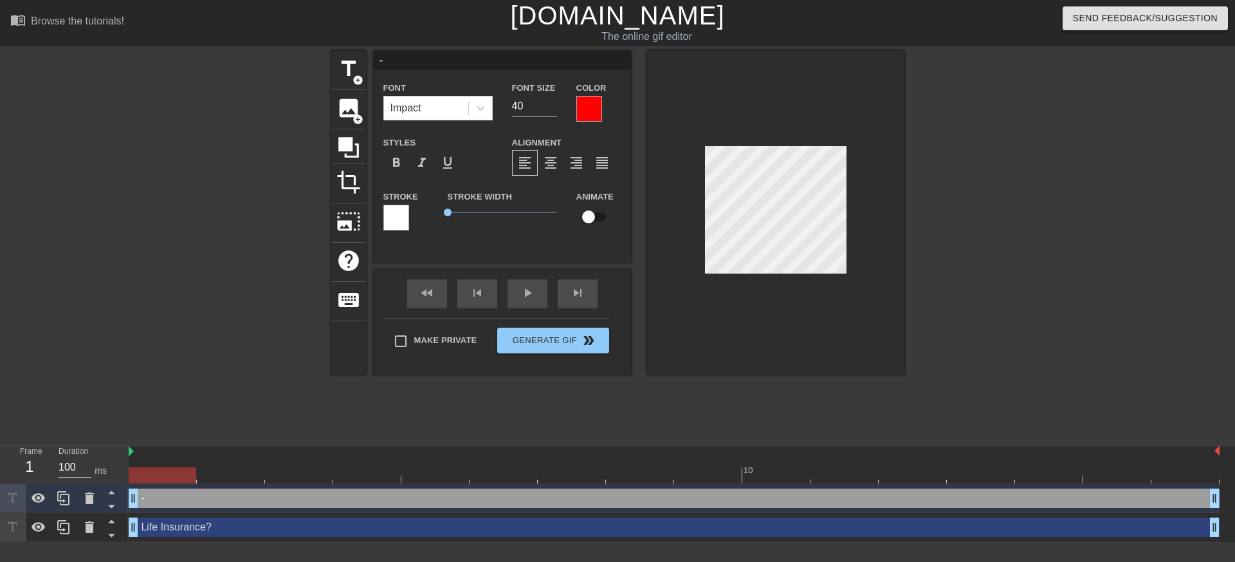
click at [890, 331] on div at bounding box center [775, 213] width 257 height 324
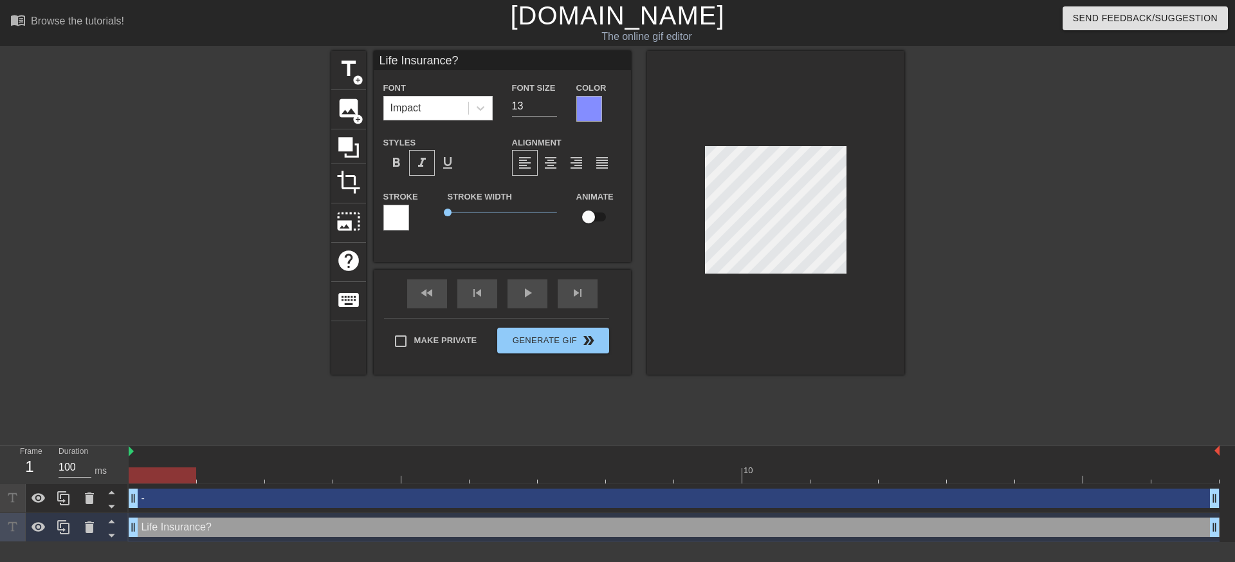
click at [580, 113] on div at bounding box center [589, 109] width 26 height 26
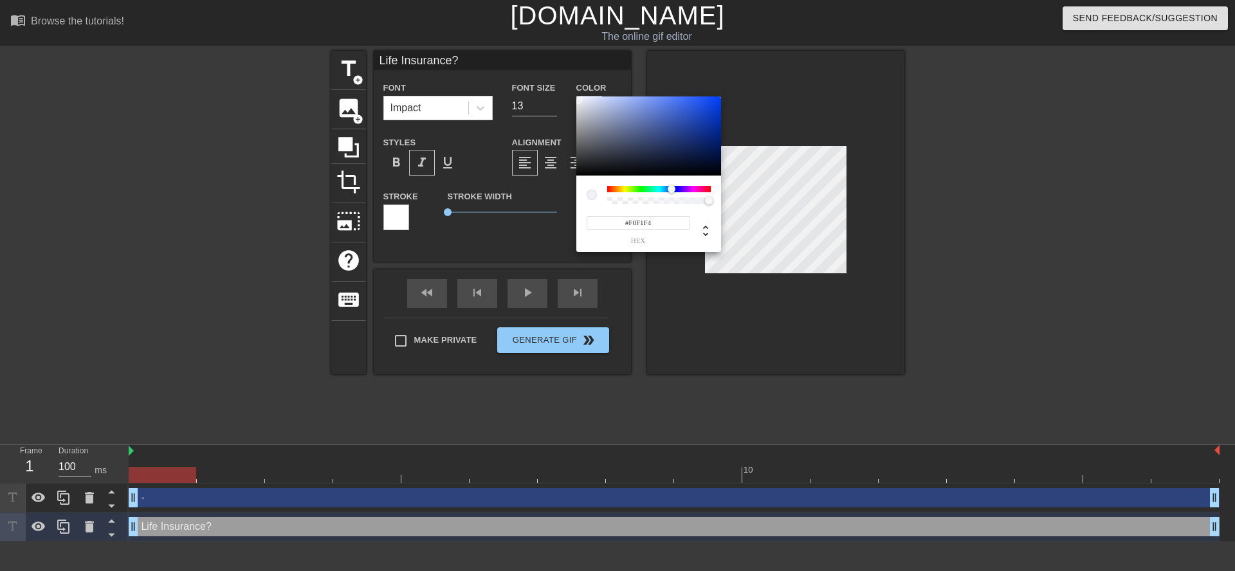
type input "#F6F6F6"
drag, startPoint x: 649, startPoint y: 97, endPoint x: 558, endPoint y: 99, distance: 90.7
click at [559, 99] on div "#F6F6F6 hex" at bounding box center [617, 285] width 1235 height 571
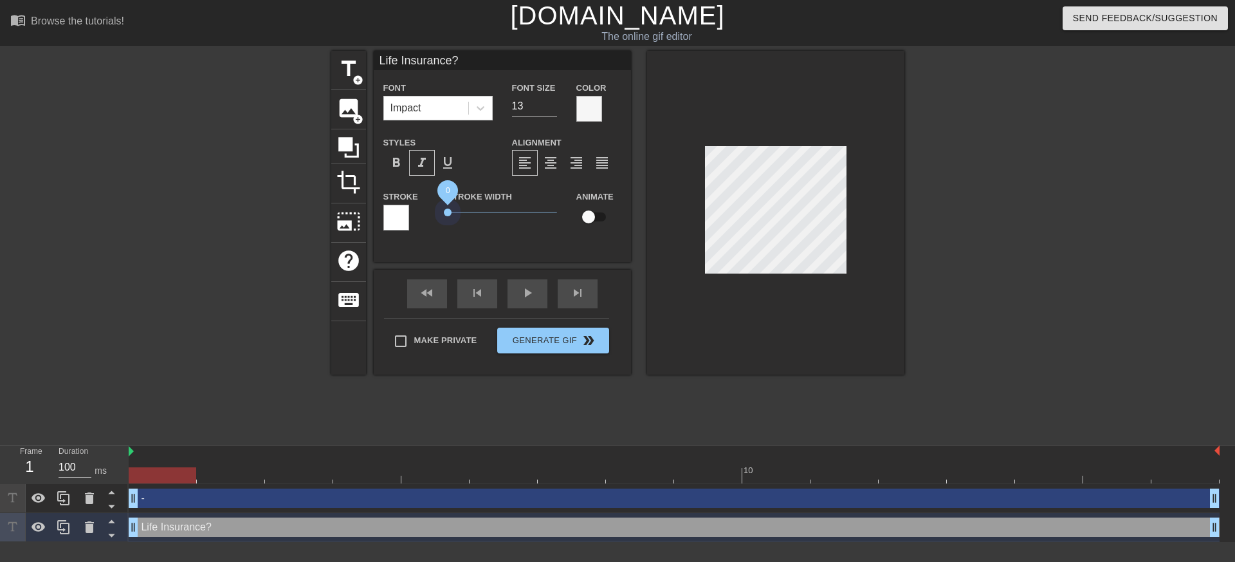
drag, startPoint x: 459, startPoint y: 209, endPoint x: 311, endPoint y: 221, distance: 147.8
click at [293, 219] on div "title add_circle image add_circle crop photo_size_select_large help keyboard Li…" at bounding box center [617, 244] width 1235 height 386
click at [481, 110] on icon at bounding box center [480, 108] width 13 height 13
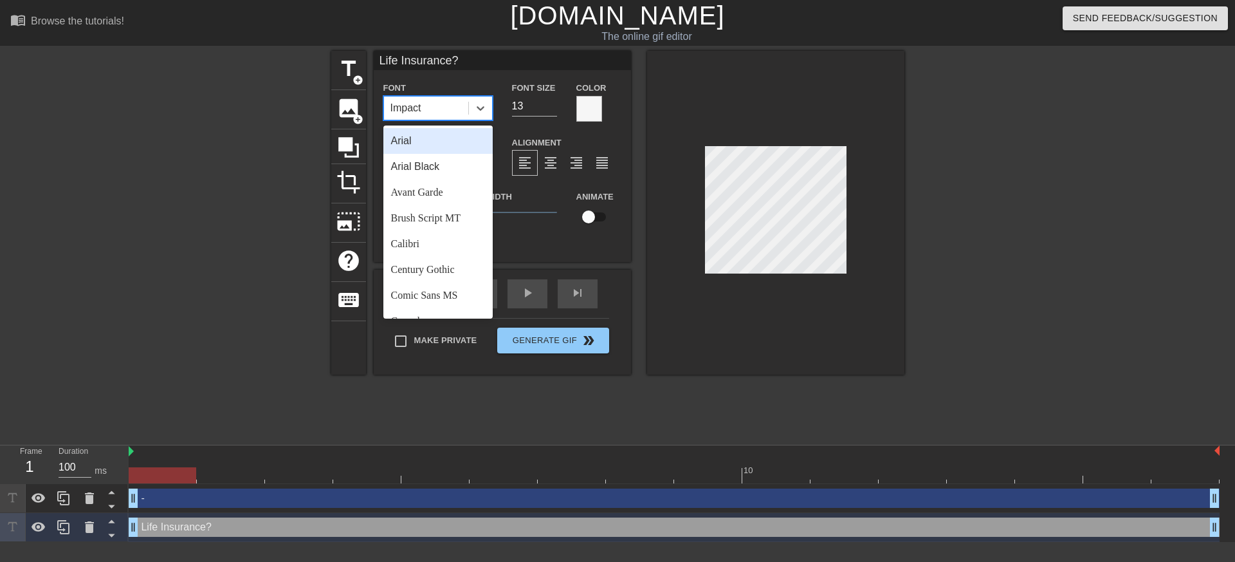
click at [461, 155] on div "Arial Black" at bounding box center [437, 167] width 109 height 26
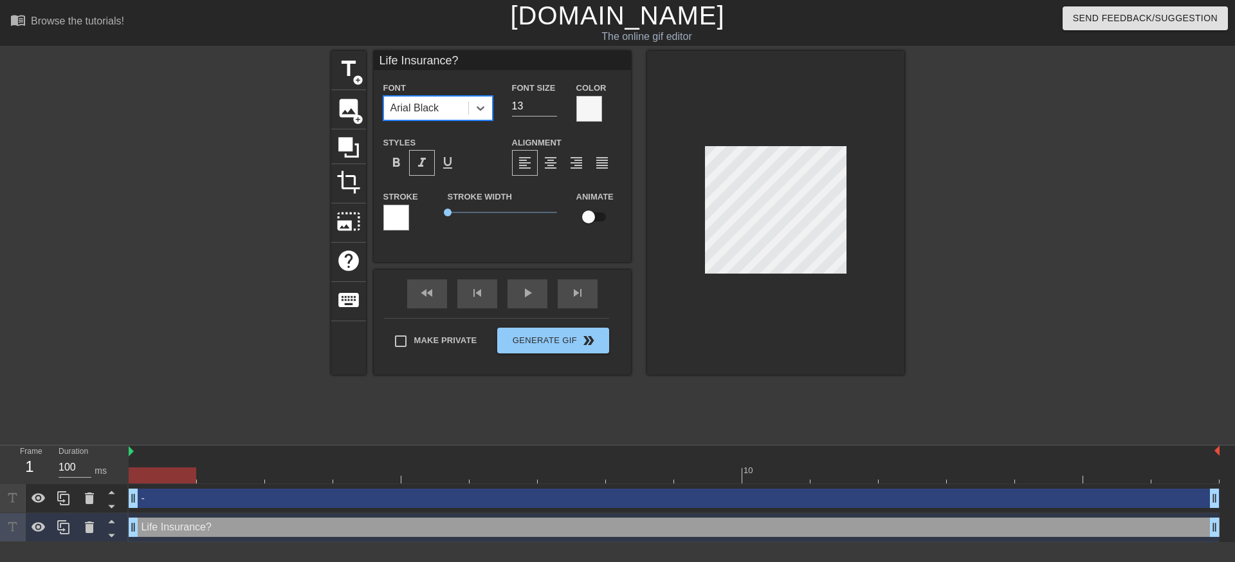
click at [869, 317] on div at bounding box center [775, 213] width 257 height 324
click at [920, 314] on div at bounding box center [1016, 244] width 193 height 386
click at [579, 113] on div at bounding box center [589, 109] width 26 height 26
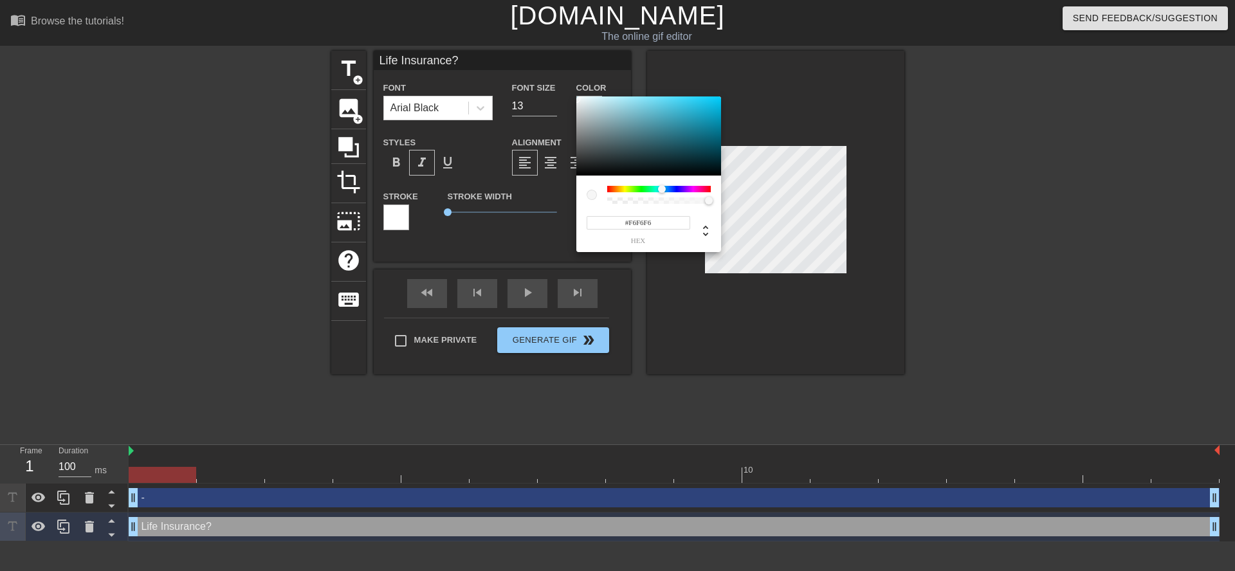
click at [662, 190] on div at bounding box center [659, 189] width 104 height 6
click at [665, 190] on div at bounding box center [665, 189] width 8 height 8
type input "#D8ECFC"
click at [597, 97] on div at bounding box center [648, 137] width 145 height 80
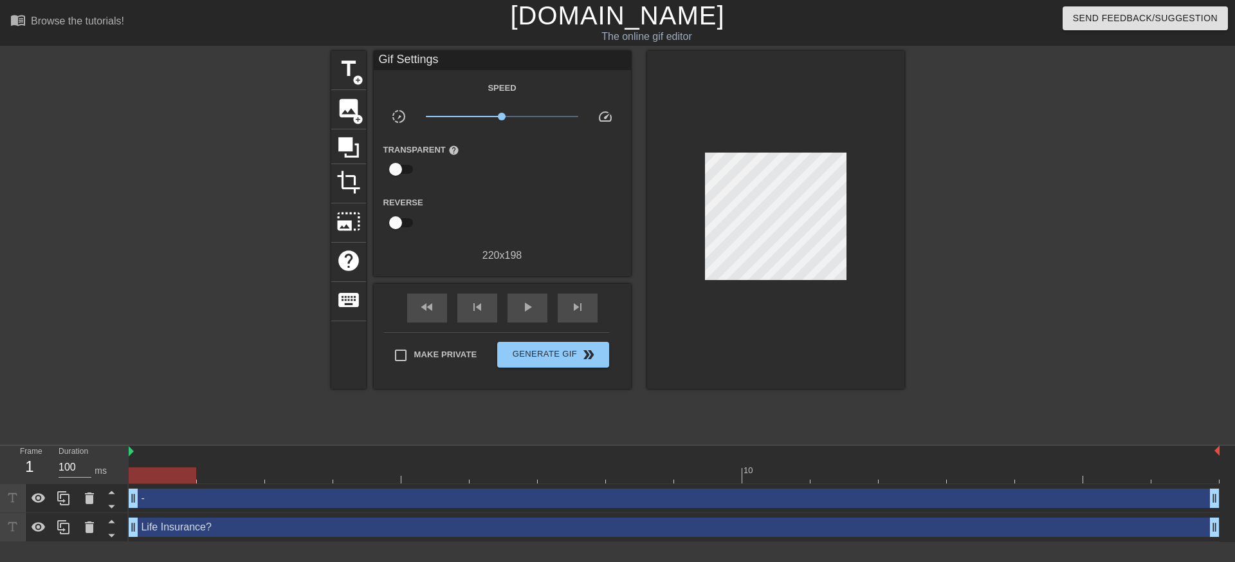
click at [825, 320] on div at bounding box center [775, 220] width 257 height 338
click at [467, 353] on span "Make Private" at bounding box center [445, 354] width 63 height 13
click at [414, 353] on input "Make Private" at bounding box center [400, 355] width 27 height 27
checkbox input "true"
click at [568, 356] on span "Generate Gif double_arrow" at bounding box center [552, 354] width 101 height 15
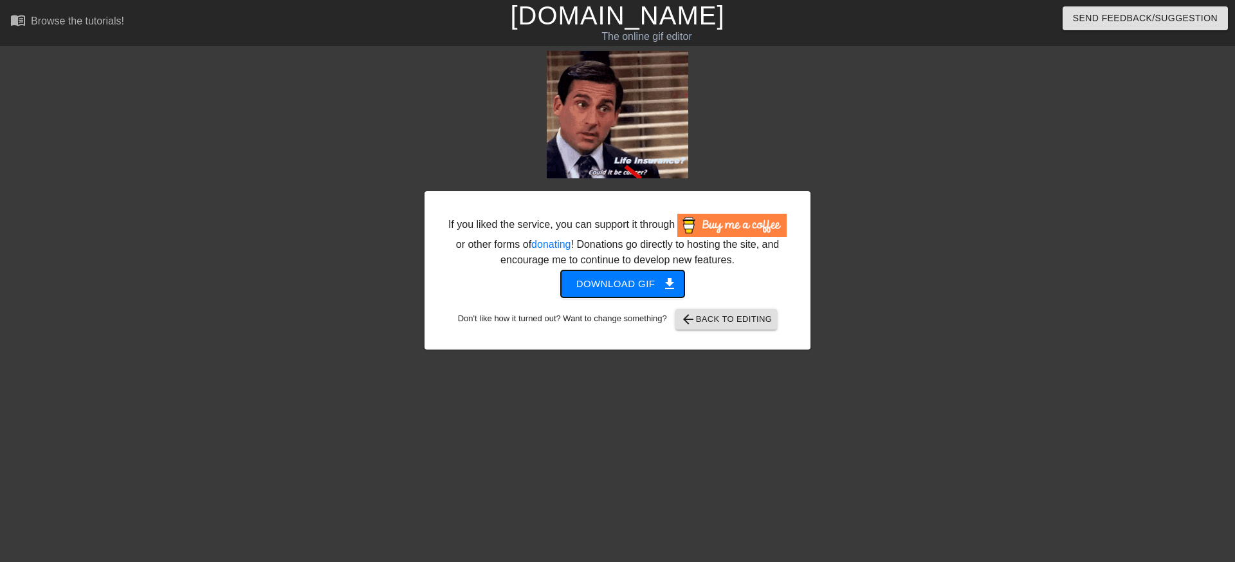
click at [652, 292] on span "Download gif get_app" at bounding box center [622, 283] width 93 height 17
